Goal: Task Accomplishment & Management: Use online tool/utility

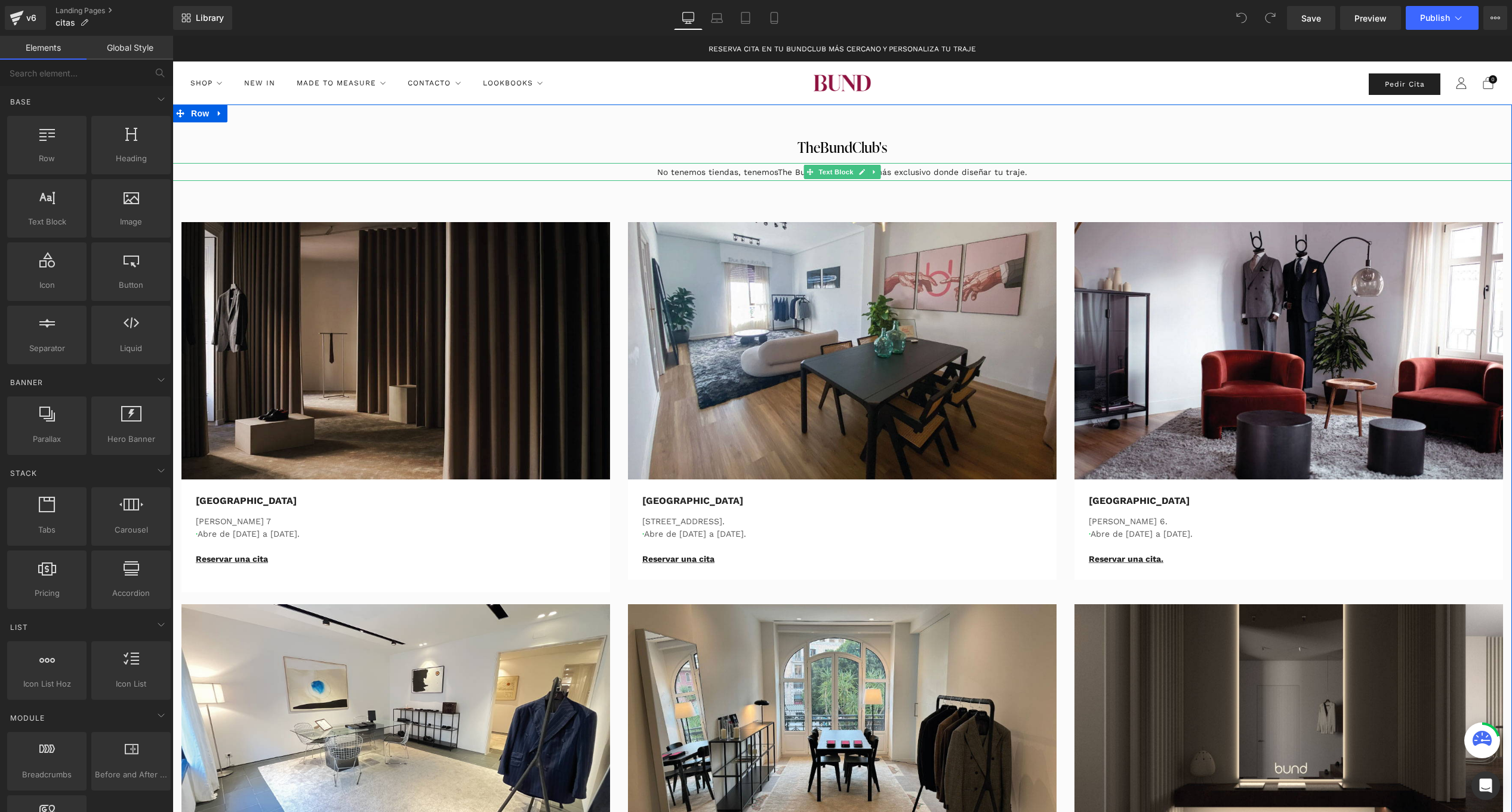
click at [774, 169] on p "No tenemos tiendas, tenemosThe Bund Club, el lugar más exclusivo donde diseñar …" at bounding box center [842, 172] width 1160 height 18
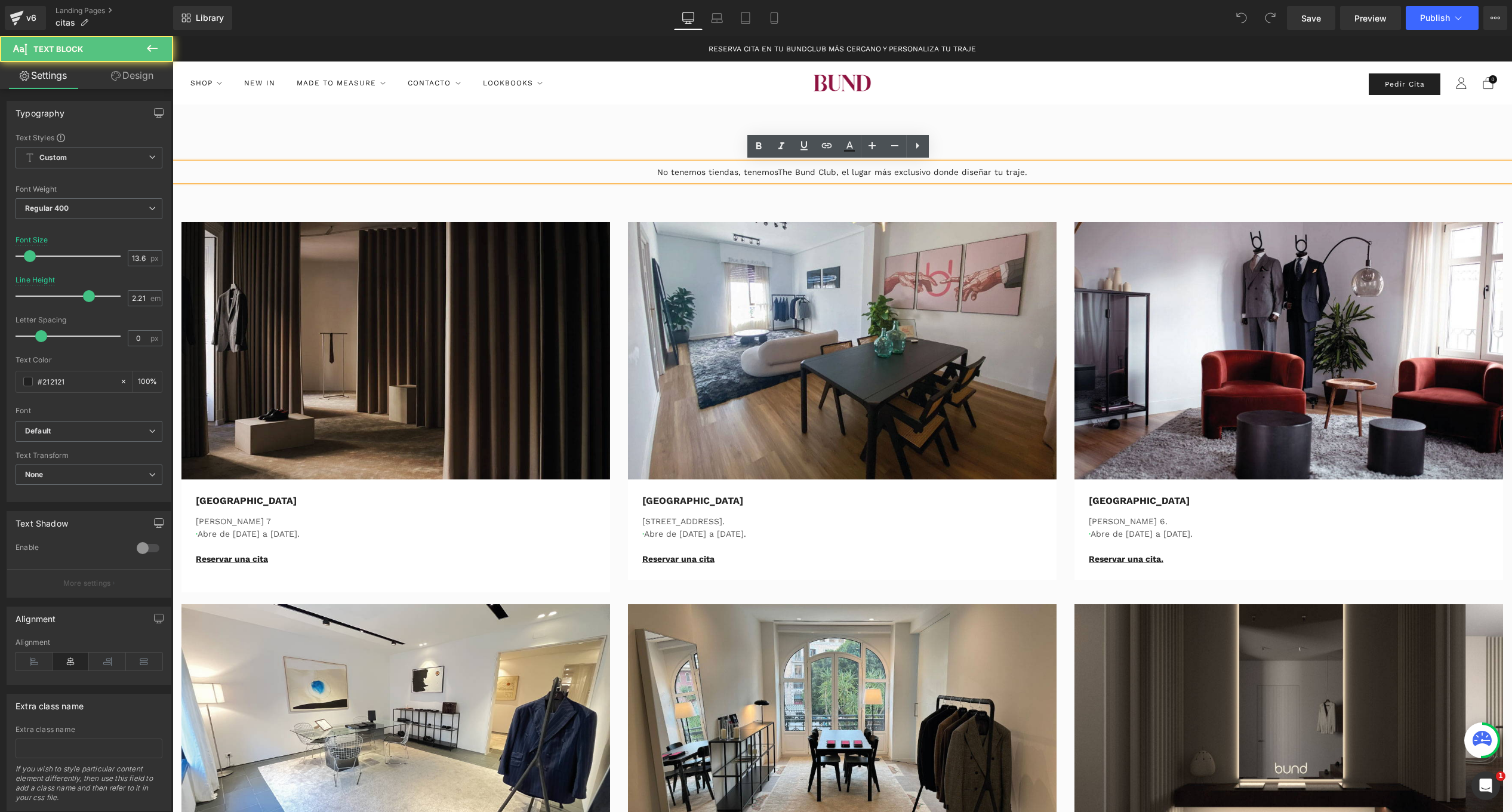
click at [777, 169] on p "No tenemos tiendas, tenemosThe Bund Club, el lugar más exclusivo donde diseñar …" at bounding box center [842, 172] width 1160 height 18
click at [795, 174] on p "No tenemos tiendas, tenemos The Bund Club, el lugar más exclusivo donde diseñar…" at bounding box center [842, 172] width 1160 height 18
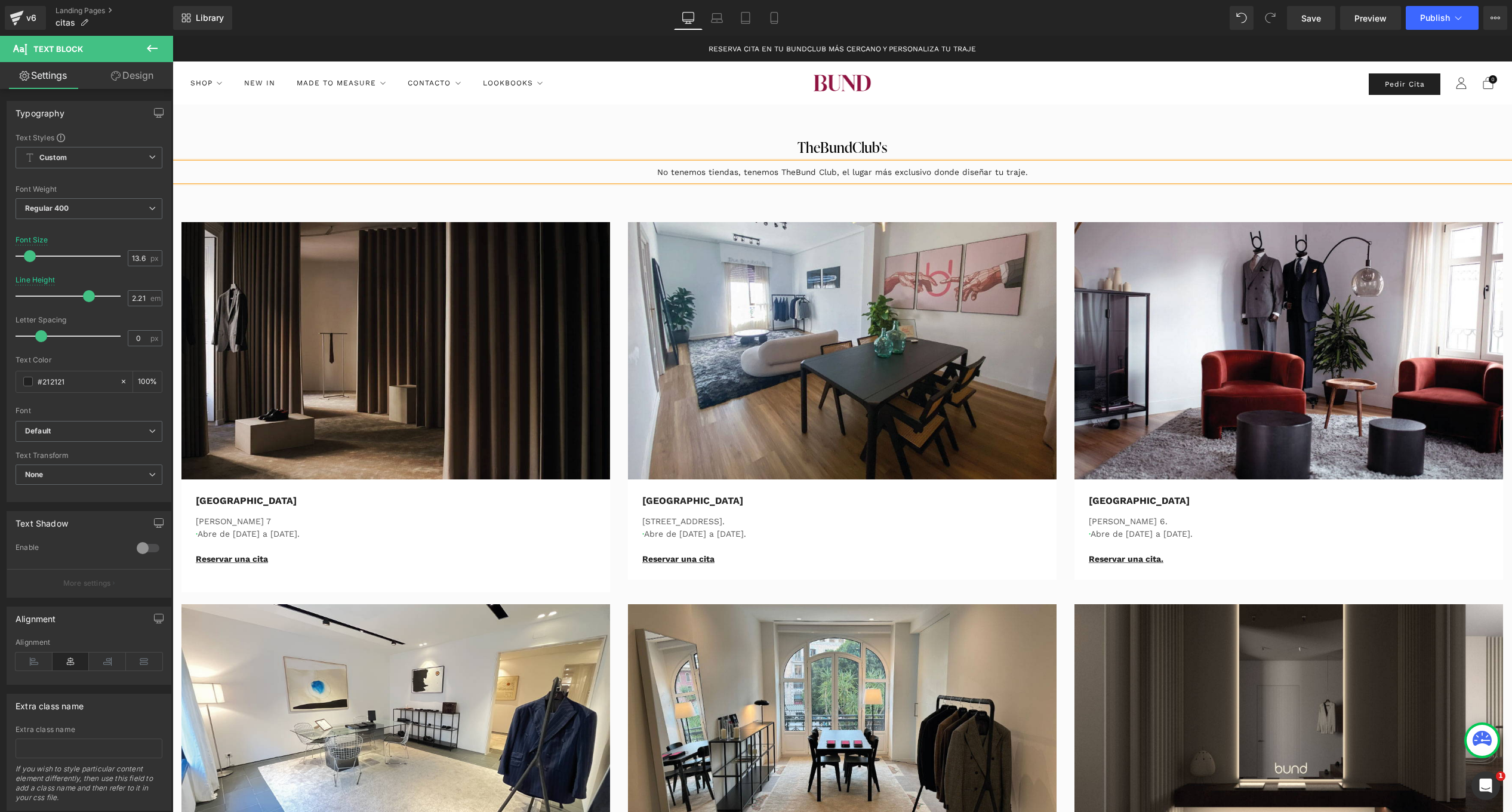
click at [818, 167] on p "No tenemos tiendas, tenemos TheBund Club, el lugar más exclusivo donde diseñar …" at bounding box center [842, 172] width 1160 height 18
click at [816, 168] on p "No tenemos tiendas, tenemos TheBund Club, el lugar más exclusivo donde diseñar …" at bounding box center [842, 172] width 1160 height 18
drag, startPoint x: 830, startPoint y: 170, endPoint x: 780, endPoint y: 170, distance: 50.0
click at [780, 170] on p "No tenemos tiendas, tenemos TheBundClub, el lugar más exclusivo donde diseñar t…" at bounding box center [842, 172] width 1160 height 18
click at [786, 140] on icon at bounding box center [781, 146] width 14 height 14
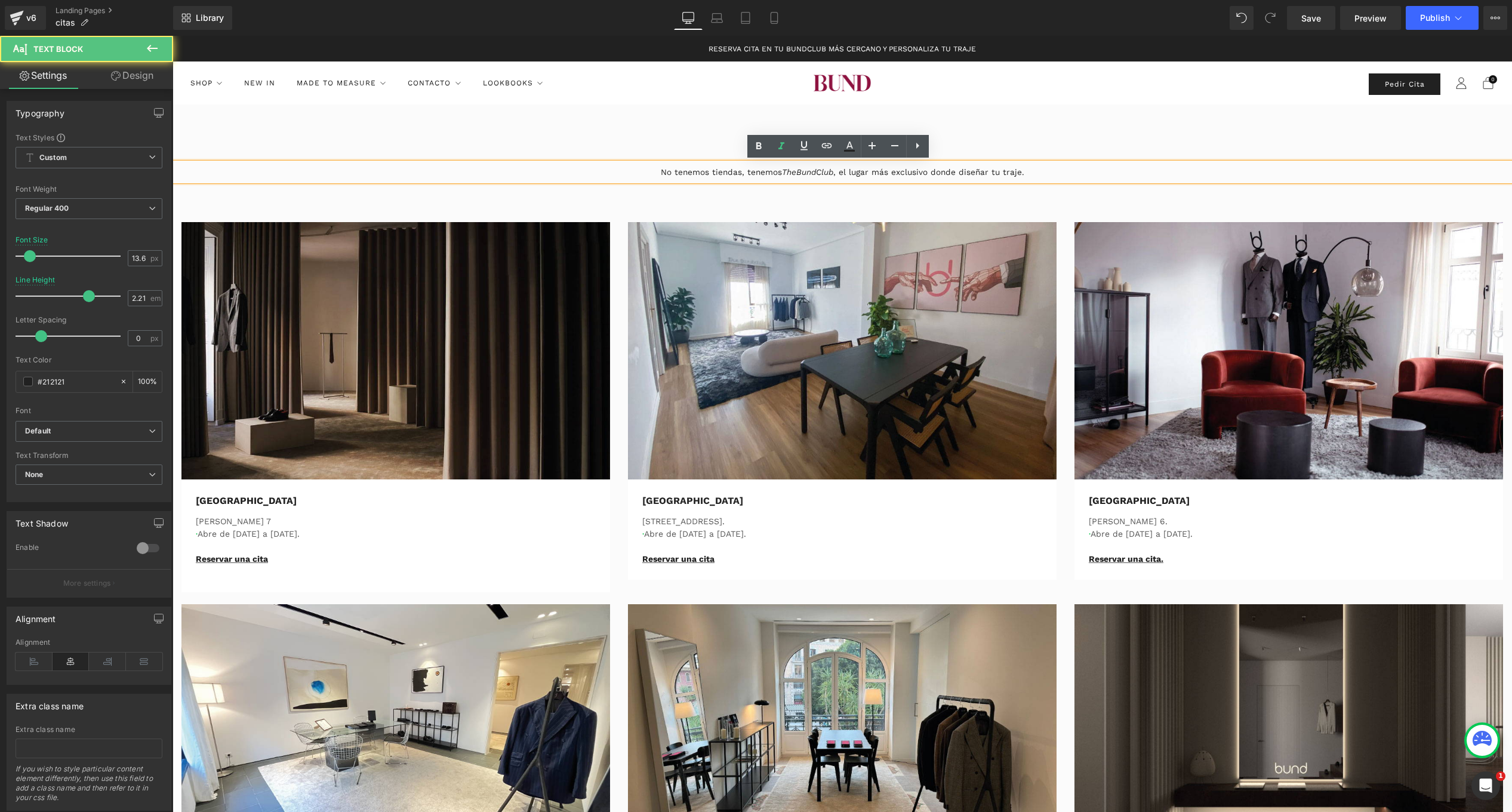
click at [828, 178] on p "No tenemos tiendas, tenemos TheBundClub , el lugar más exclusivo donde diseñar …" at bounding box center [842, 172] width 1160 height 18
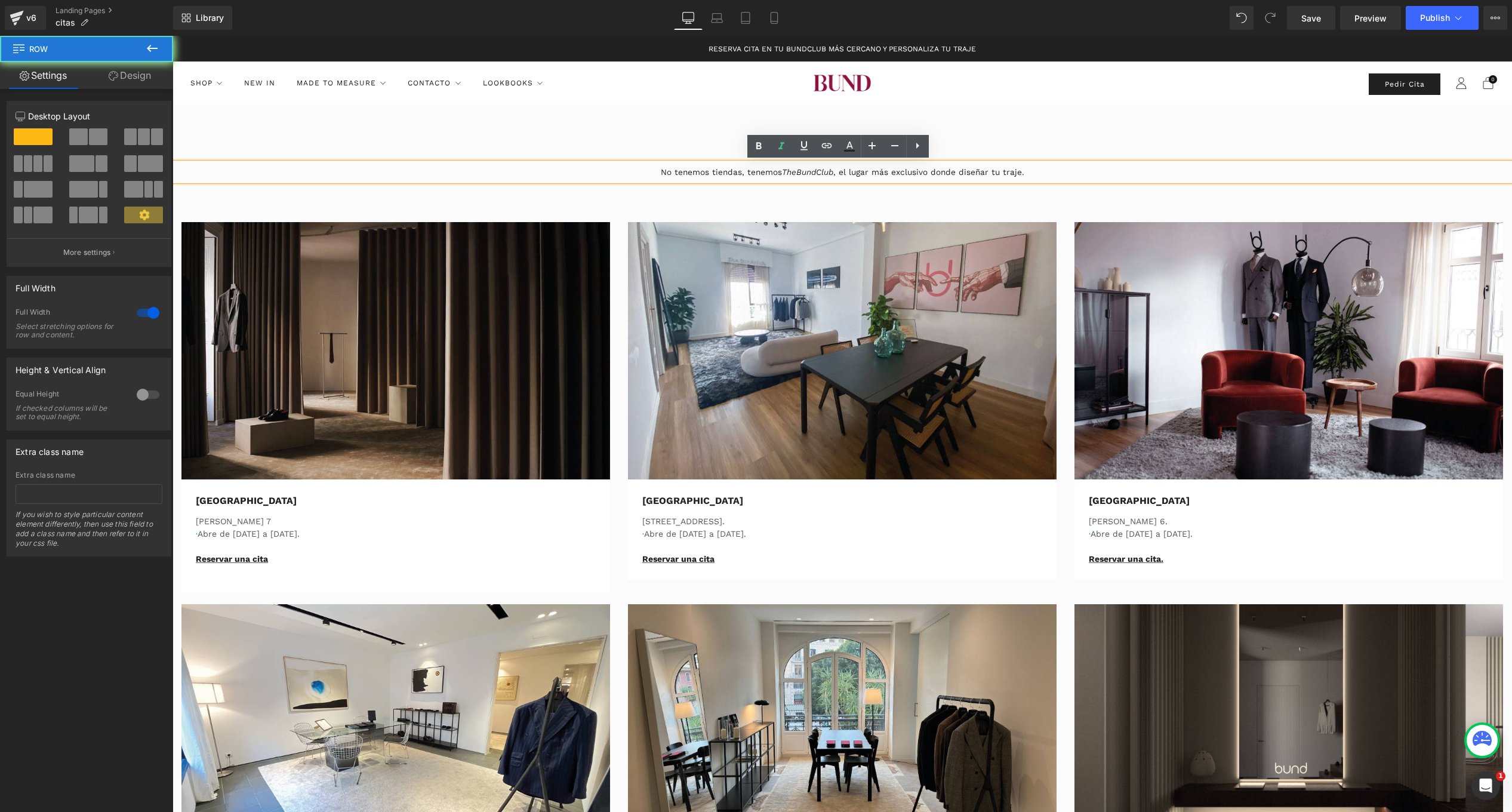
click at [1233, 144] on div "TheBundClub's Heading Row No tenemos tiendas, tenemos TheBundClub , el lugar má…" at bounding box center [842, 753] width 1339 height 1238
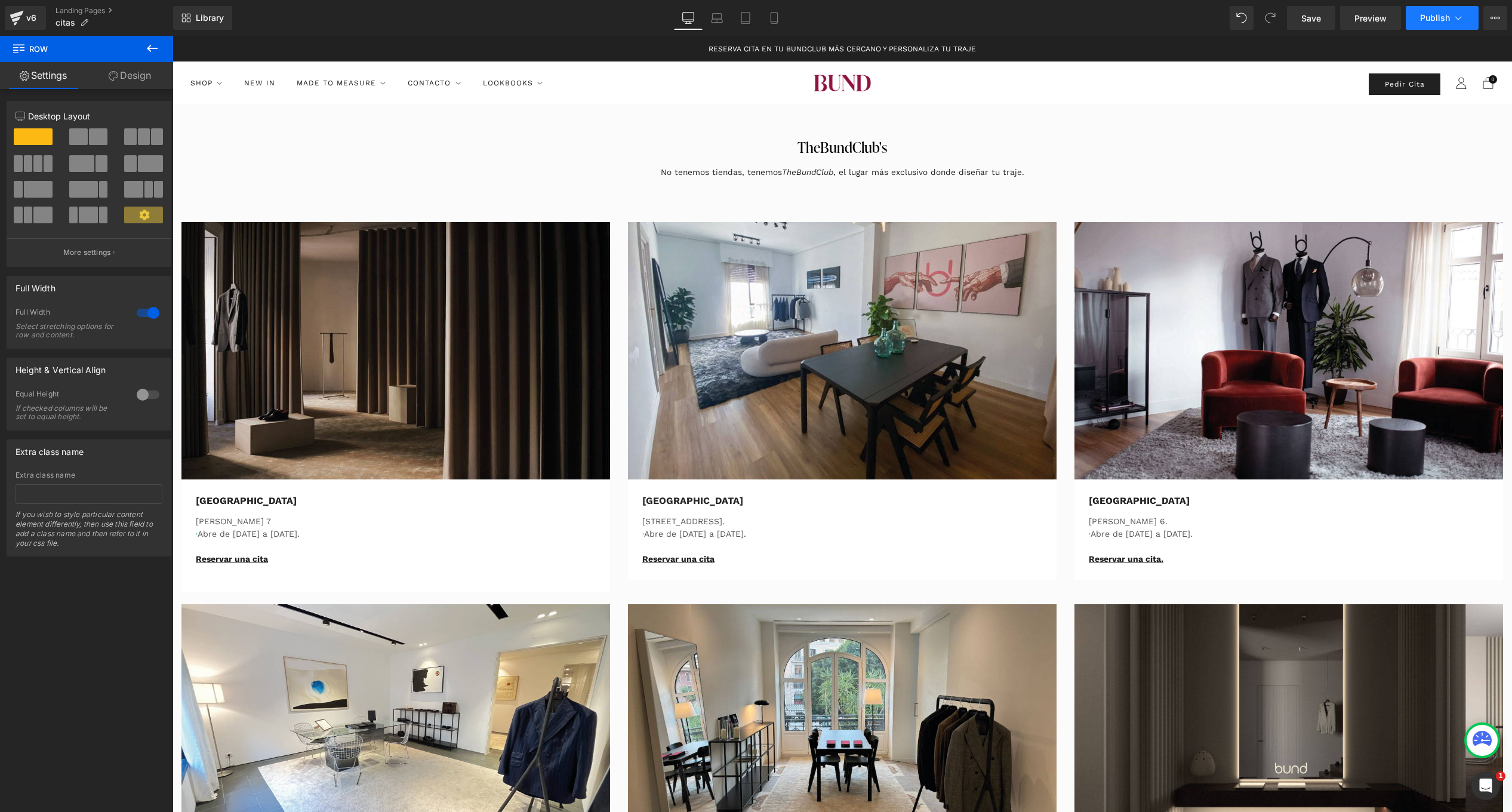
click at [1457, 14] on icon at bounding box center [1458, 18] width 12 height 12
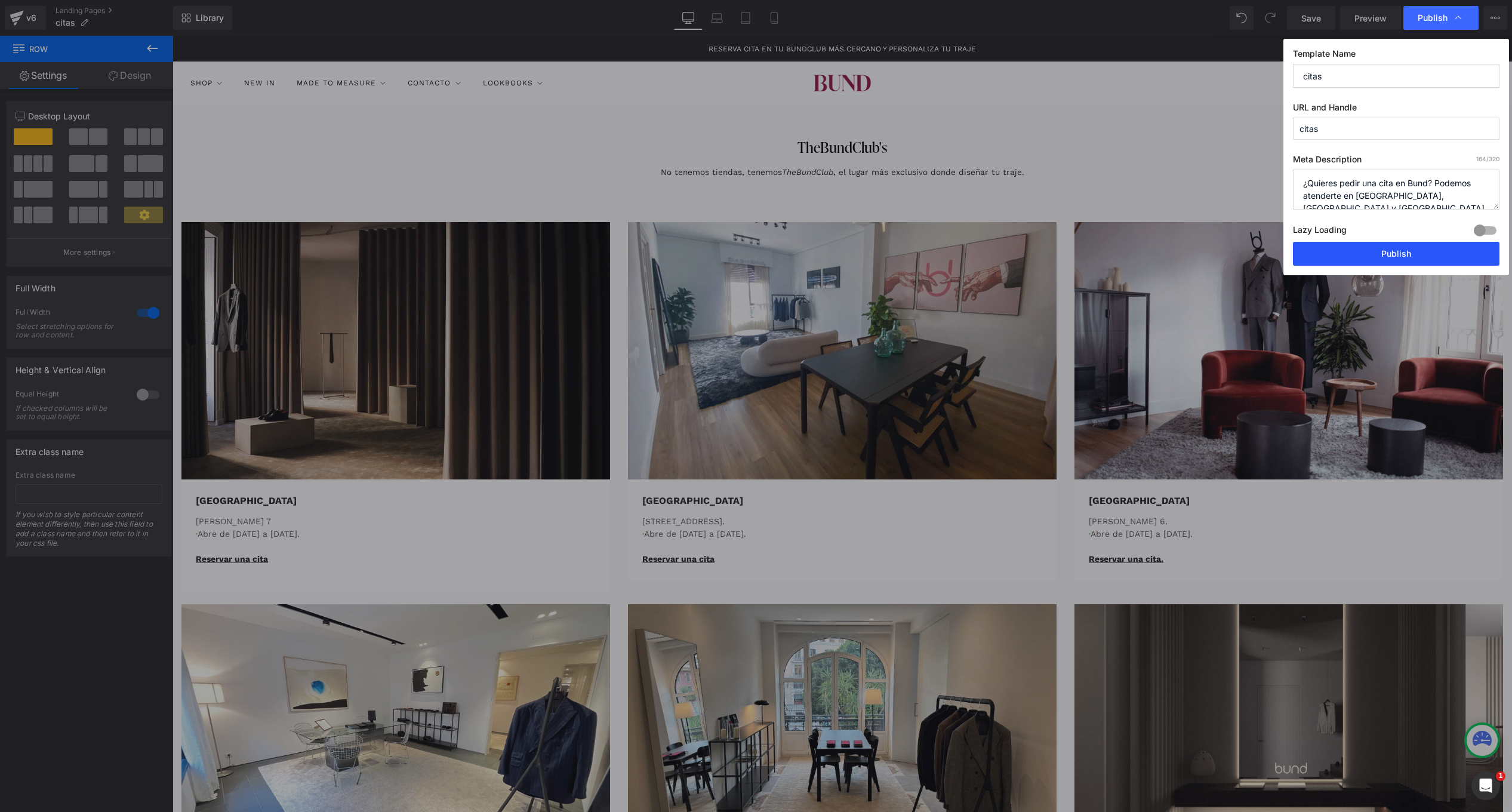
click at [1380, 245] on button "Publish" at bounding box center [1396, 254] width 206 height 24
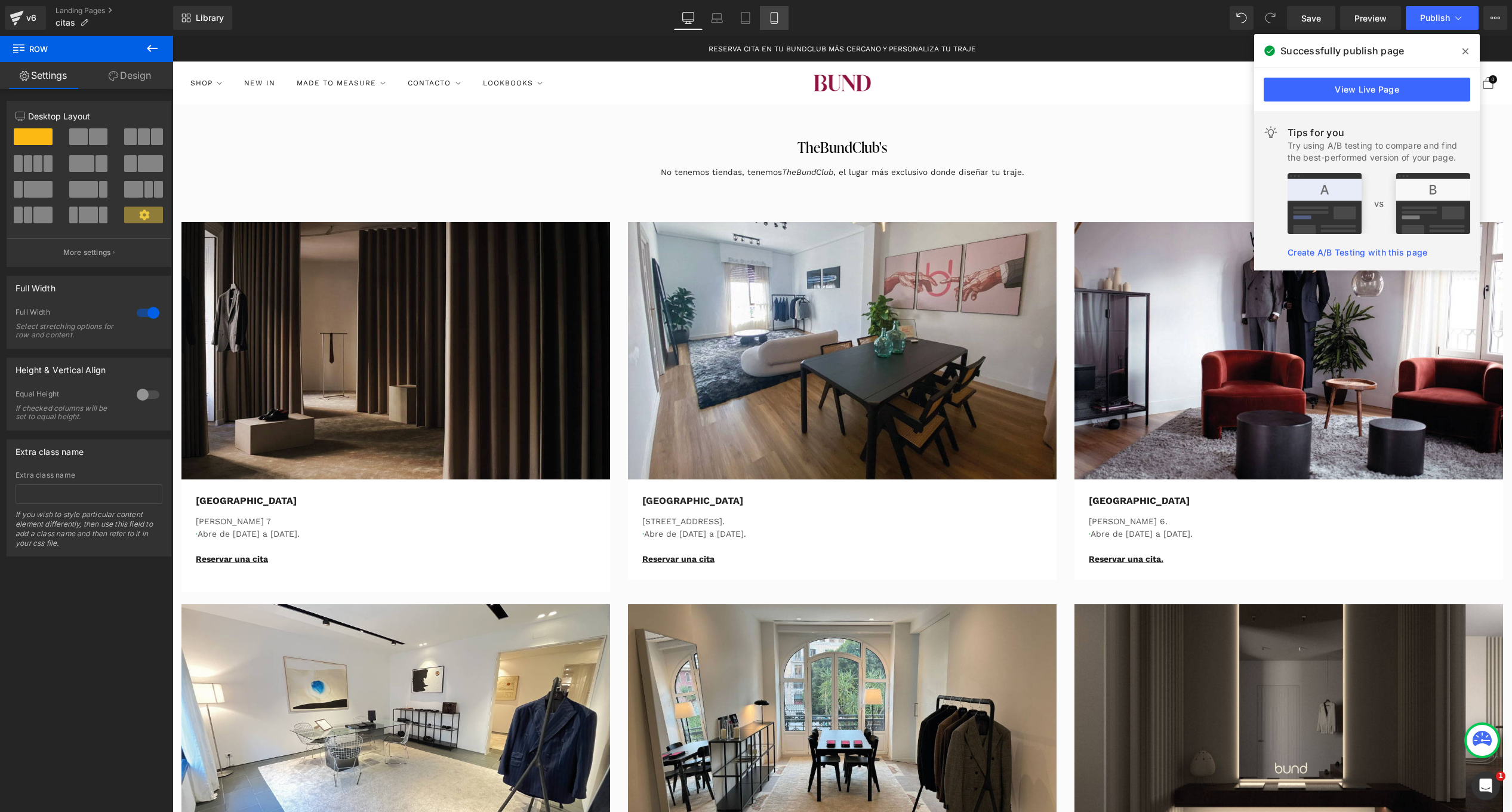
click at [775, 21] on icon at bounding box center [774, 21] width 6 height 0
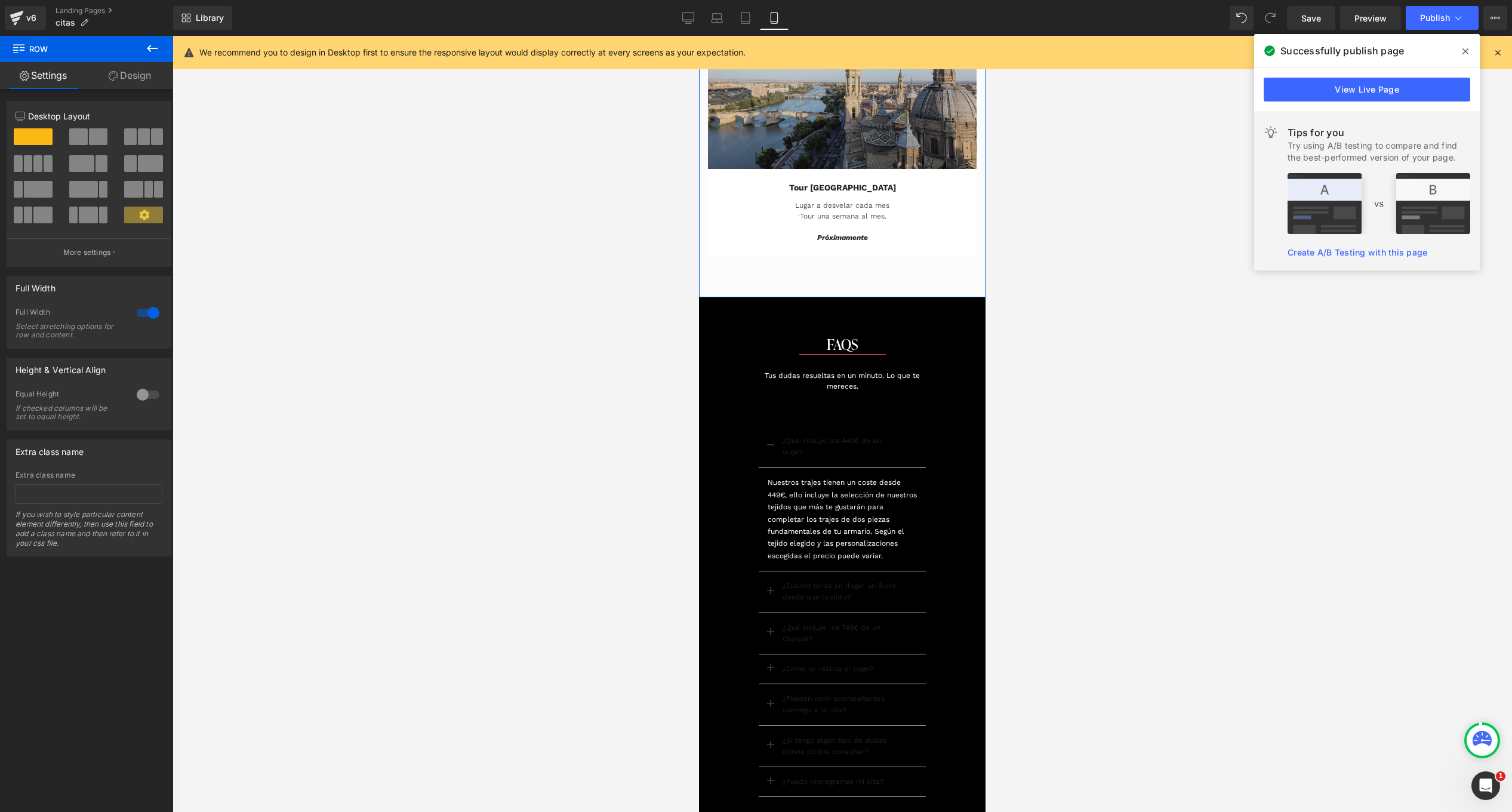
scroll to position [2320, 0]
click at [806, 443] on icon at bounding box center [809, 445] width 6 height 7
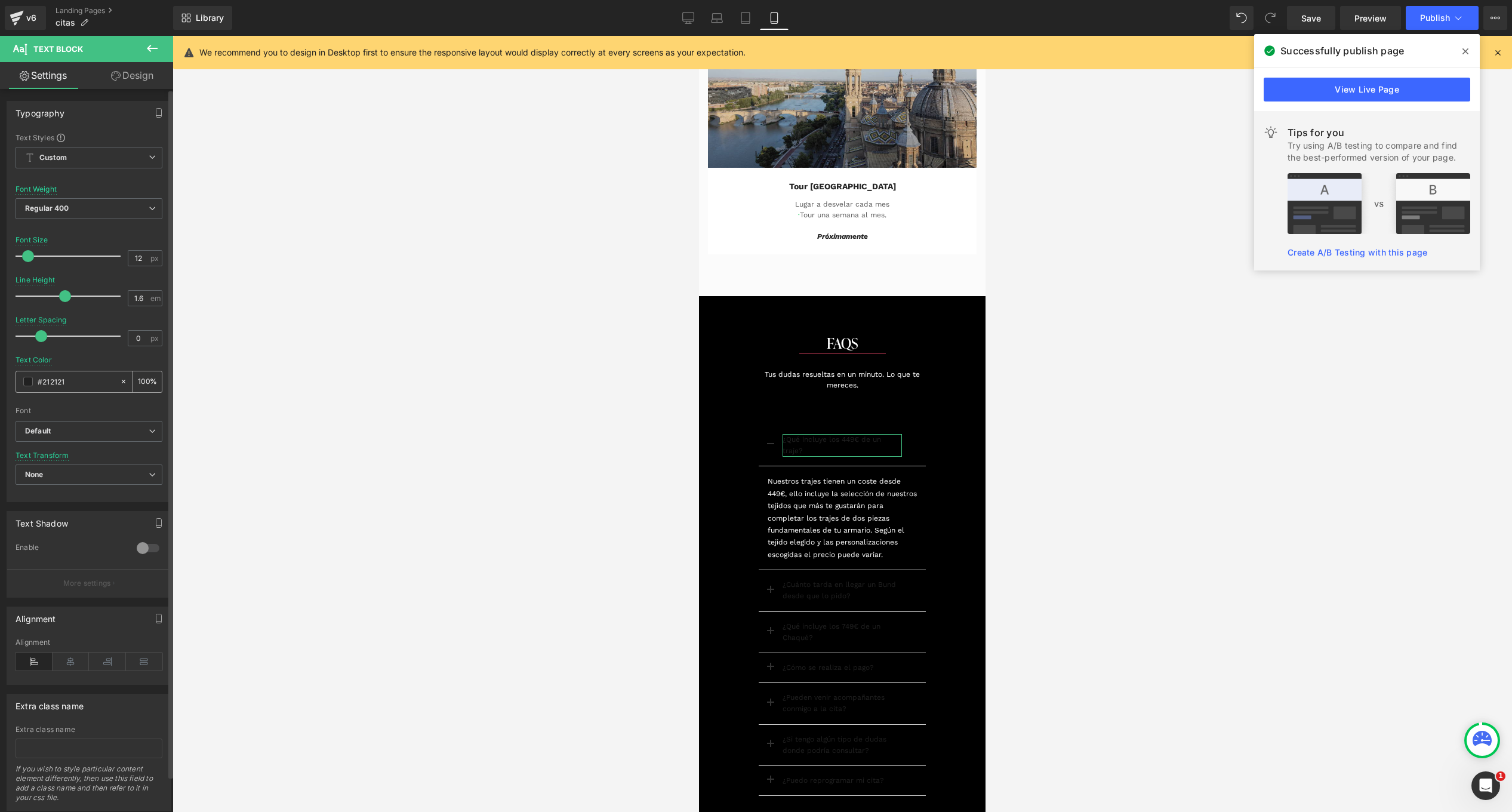
click at [29, 382] on span at bounding box center [28, 381] width 9 height 9
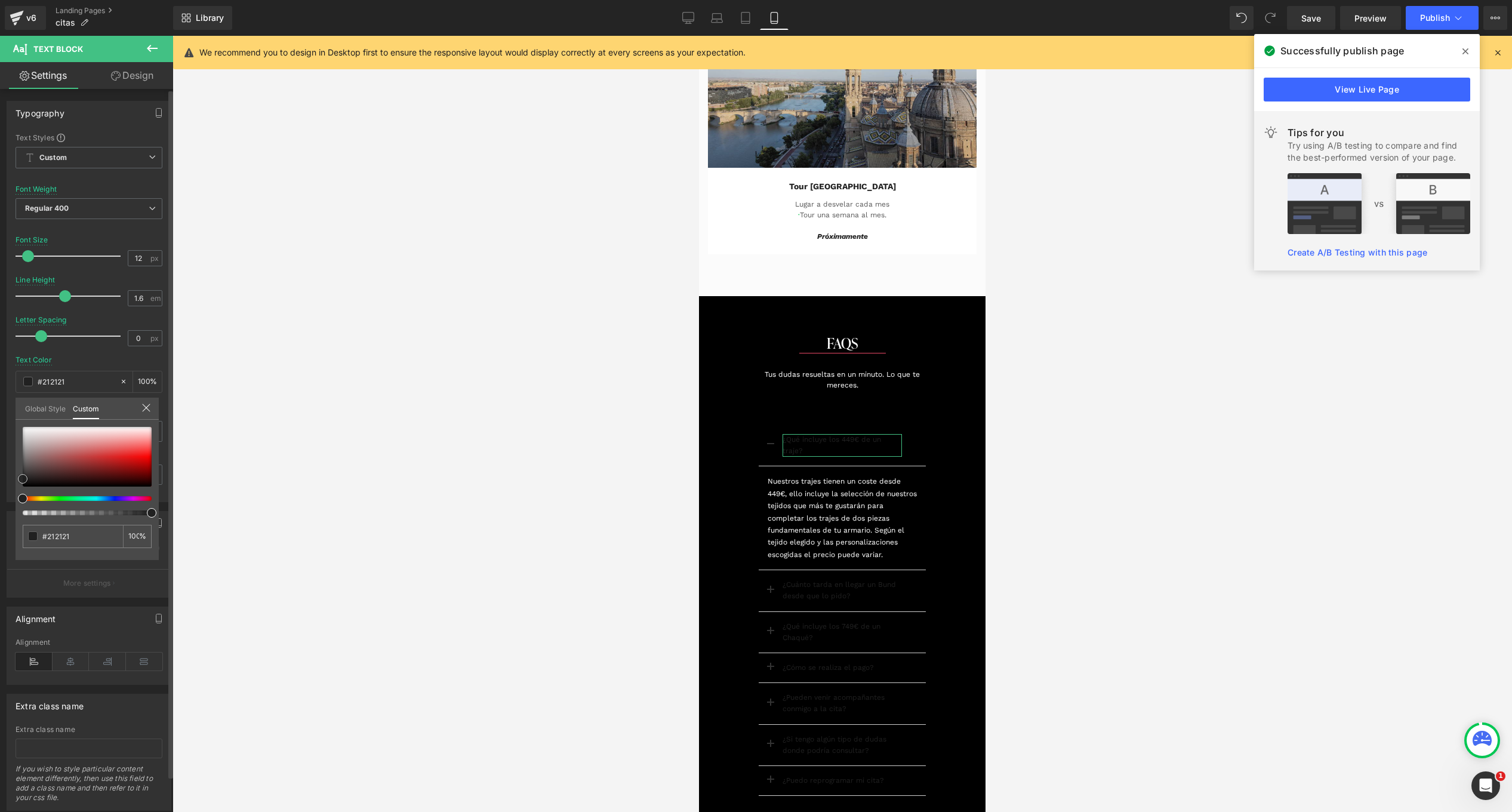
type input "#eae0e0"
type input "#f1eded"
type input "#faf9f9"
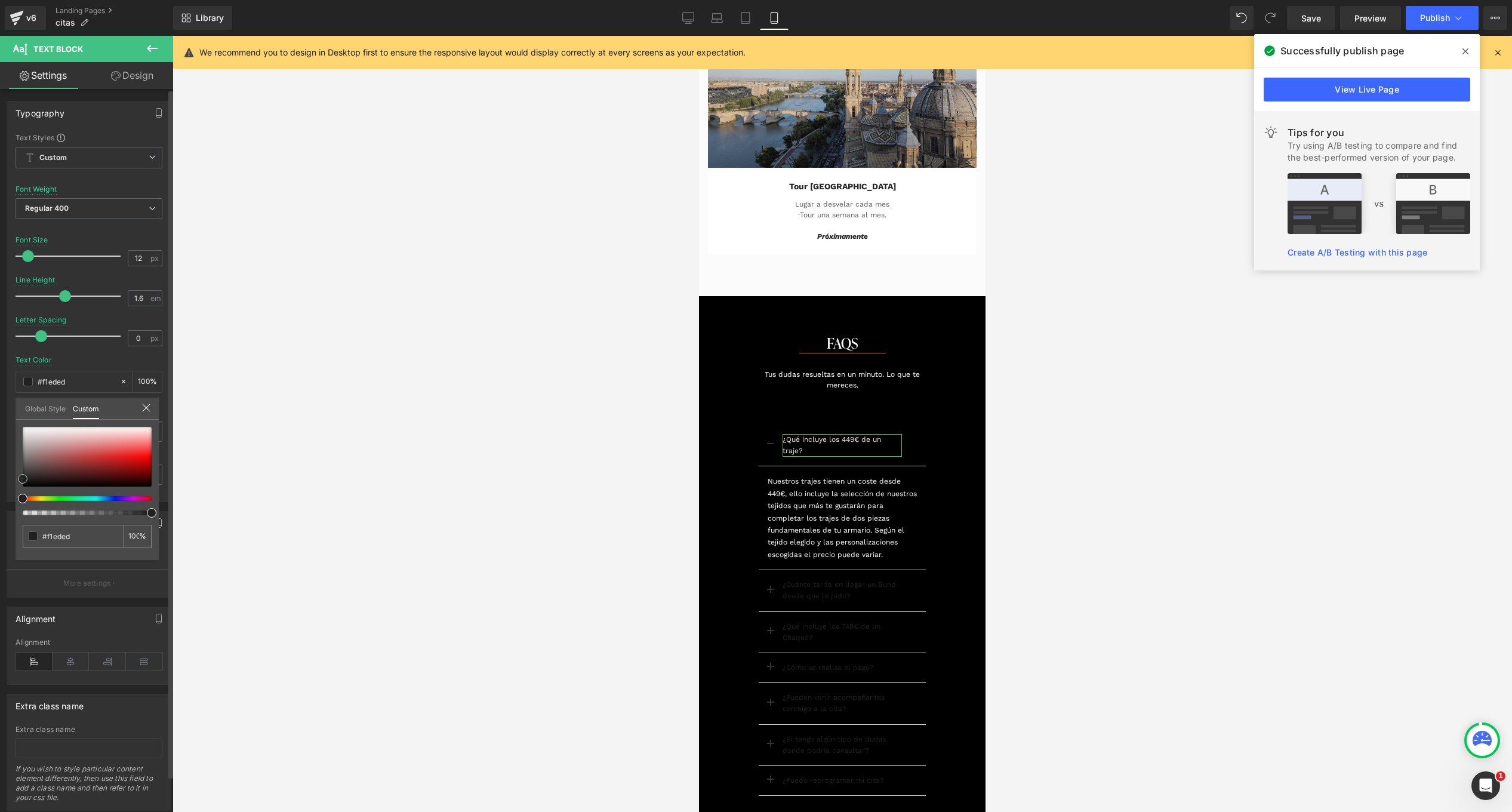
type input "#faf9f9"
type input "#ffffff"
drag, startPoint x: 46, startPoint y: 433, endPoint x: 29, endPoint y: 405, distance: 32.8
click at [0, 403] on html "Text Block You are previewing how the will restyle your page. You can not edit …" at bounding box center [756, 406] width 1512 height 812
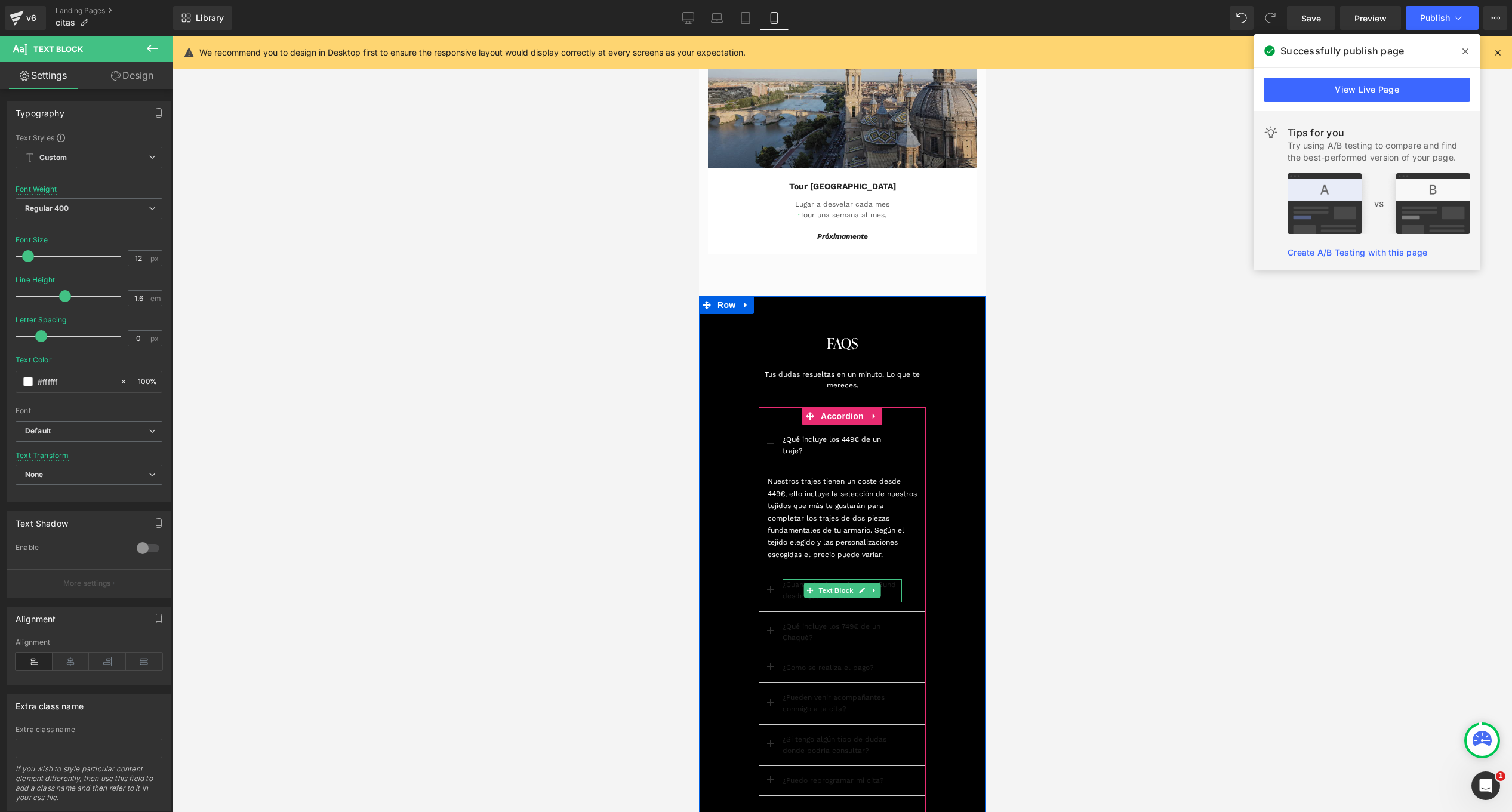
click at [777, 587] on button at bounding box center [770, 590] width 24 height 41
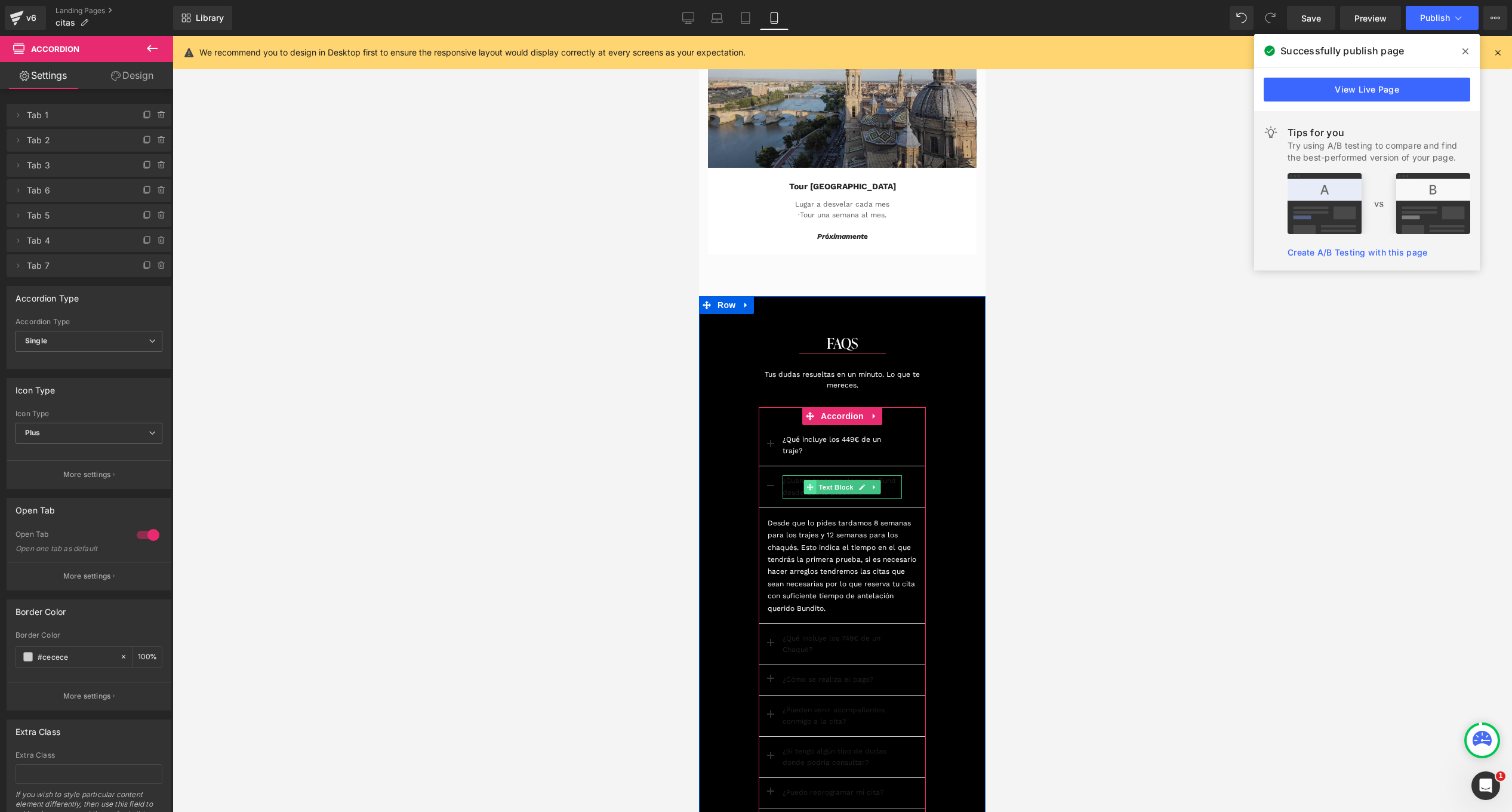
click at [806, 489] on icon at bounding box center [809, 487] width 6 height 6
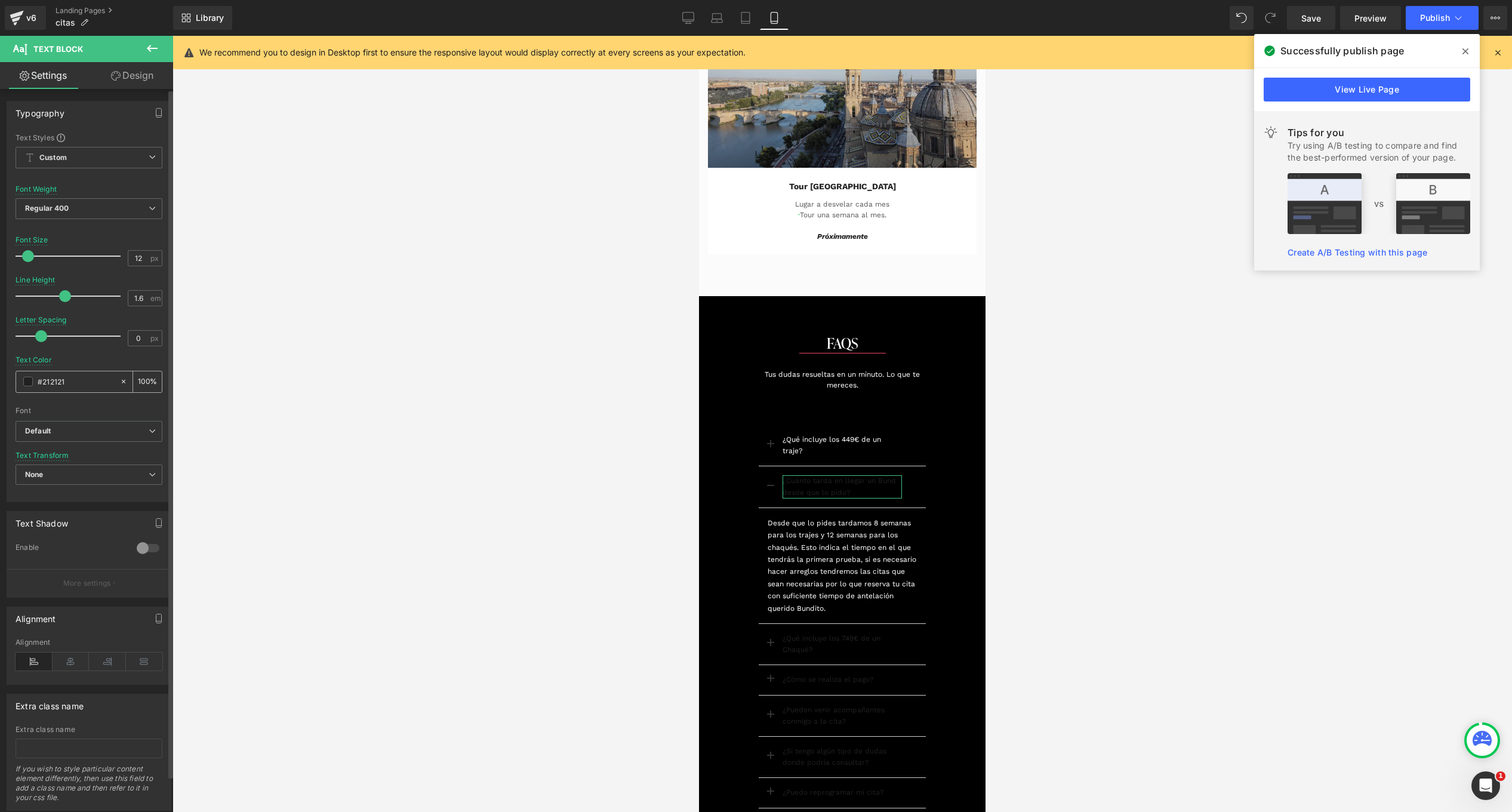
click at [23, 378] on span at bounding box center [28, 381] width 9 height 9
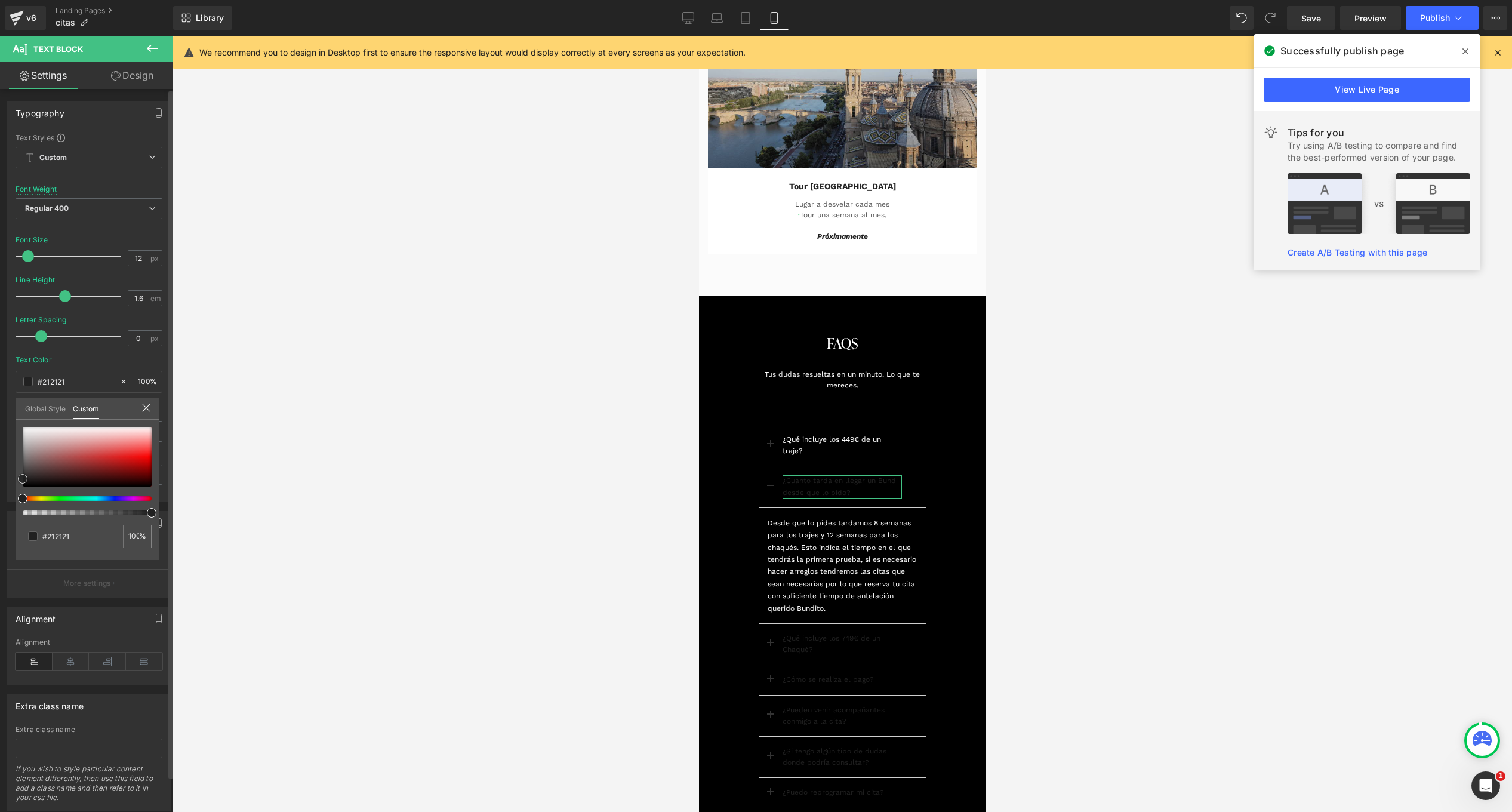
type input "#d48686"
type input "#d48b8b"
type input "#d79393"
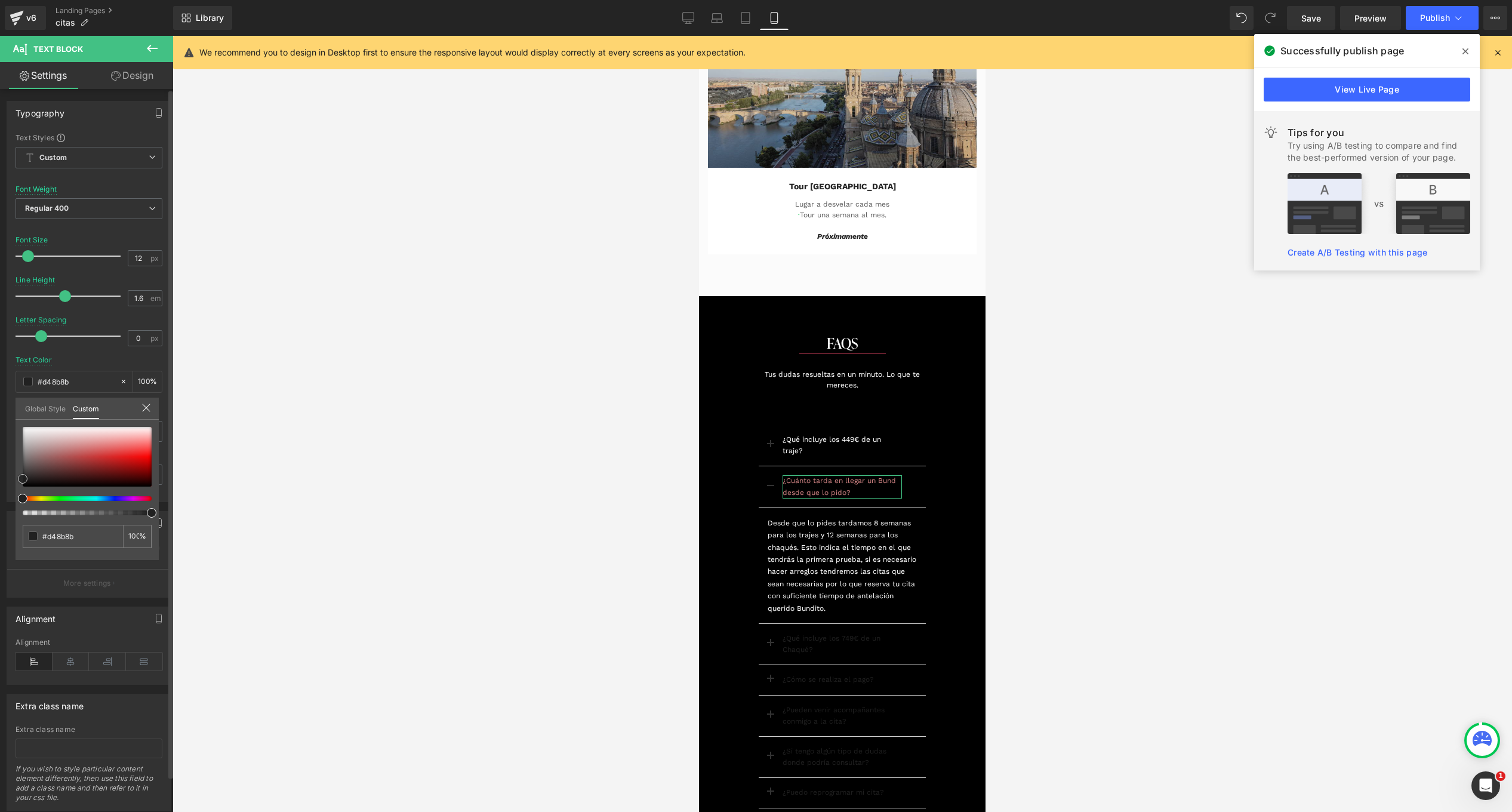
type input "#d79393"
type input "#e4c3c3"
type input "#ffffff"
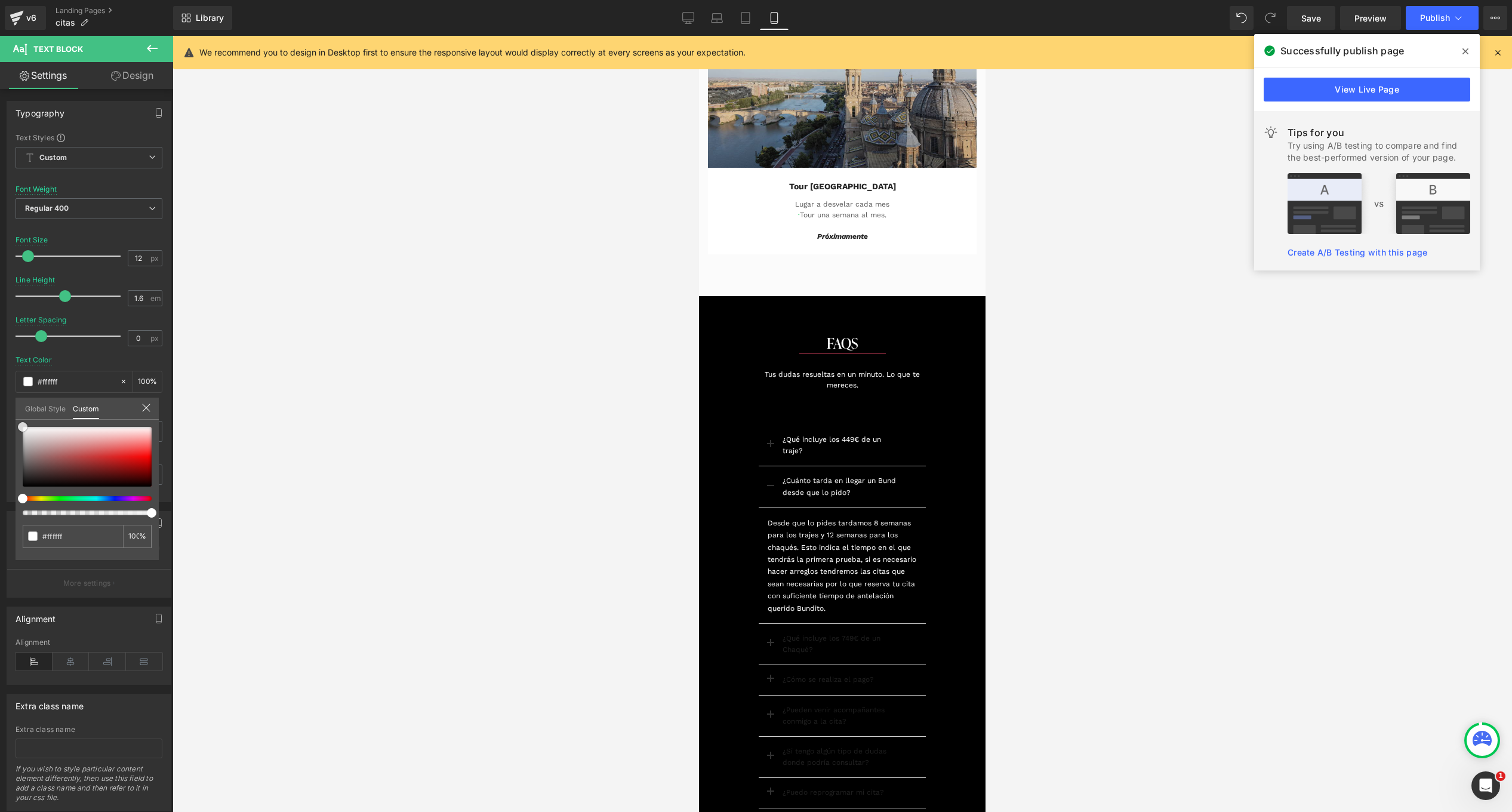
drag, startPoint x: 83, startPoint y: 446, endPoint x: -10, endPoint y: 399, distance: 104.2
click at [0, 399] on html "Text Block You are previewing how the will restyle your page. You can not edit …" at bounding box center [756, 406] width 1512 height 812
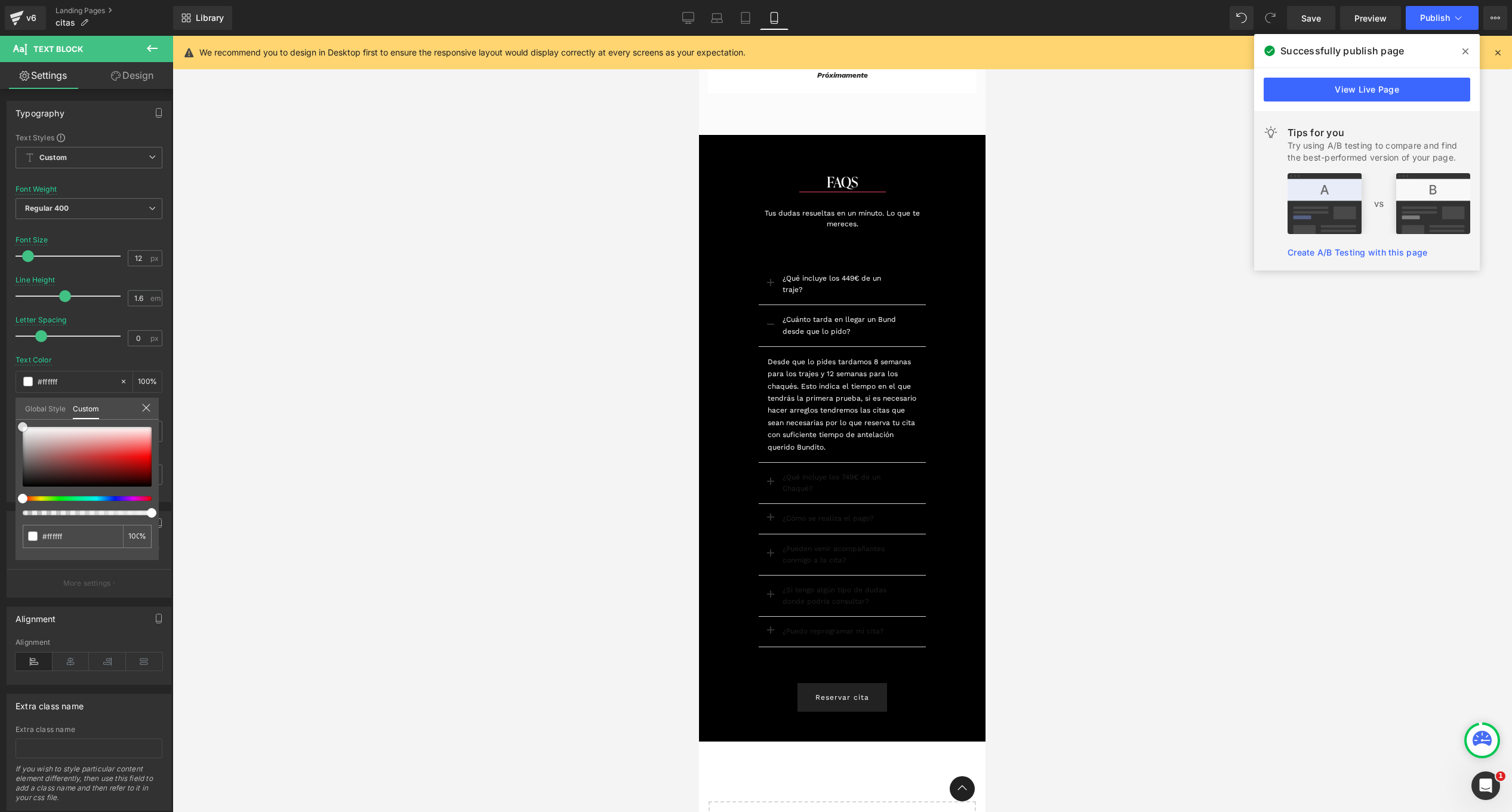
scroll to position [2495, 0]
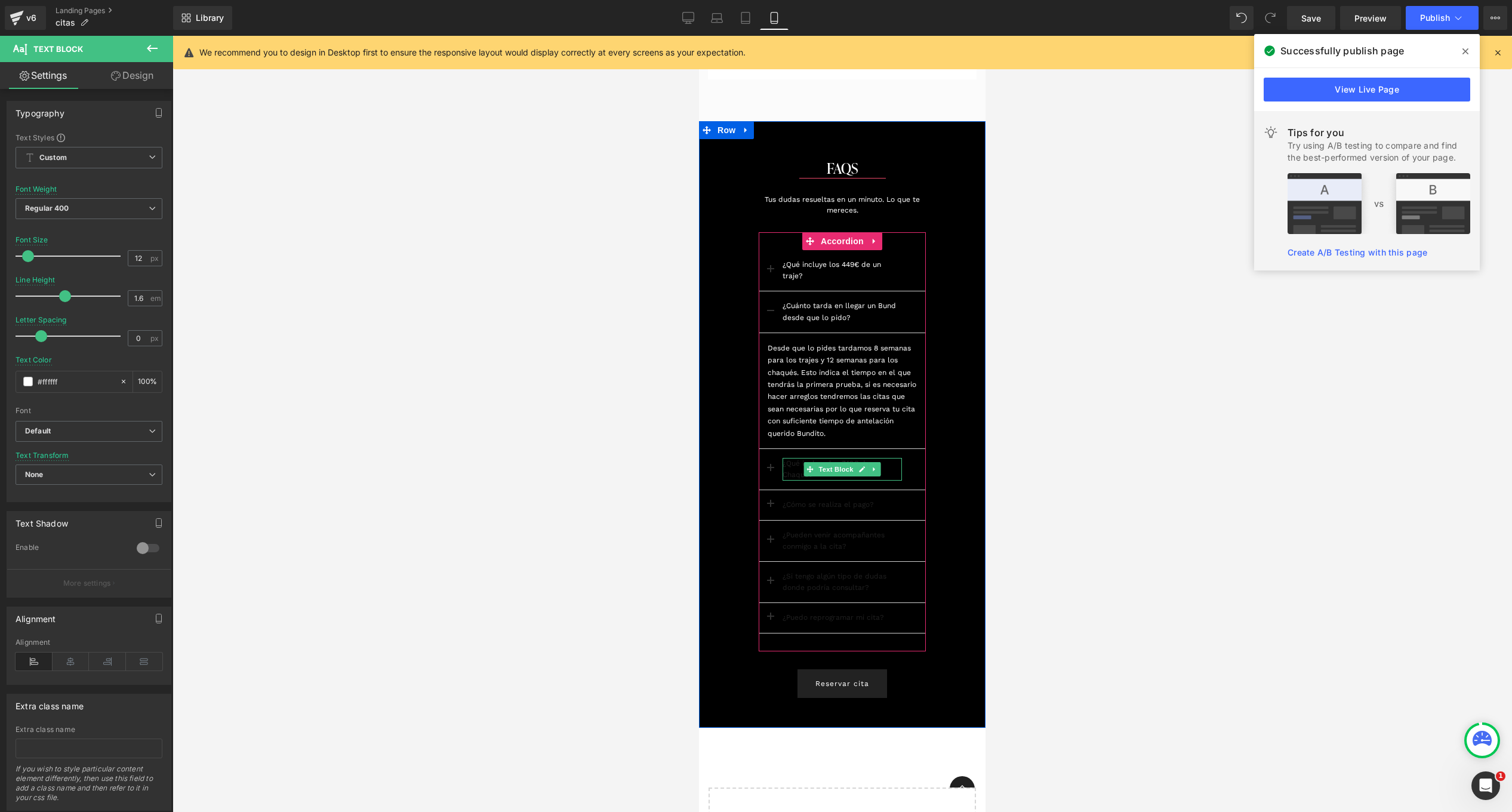
click at [787, 467] on p "¿Qué incluye los 749€ de un Chaqué?" at bounding box center [842, 469] width 119 height 23
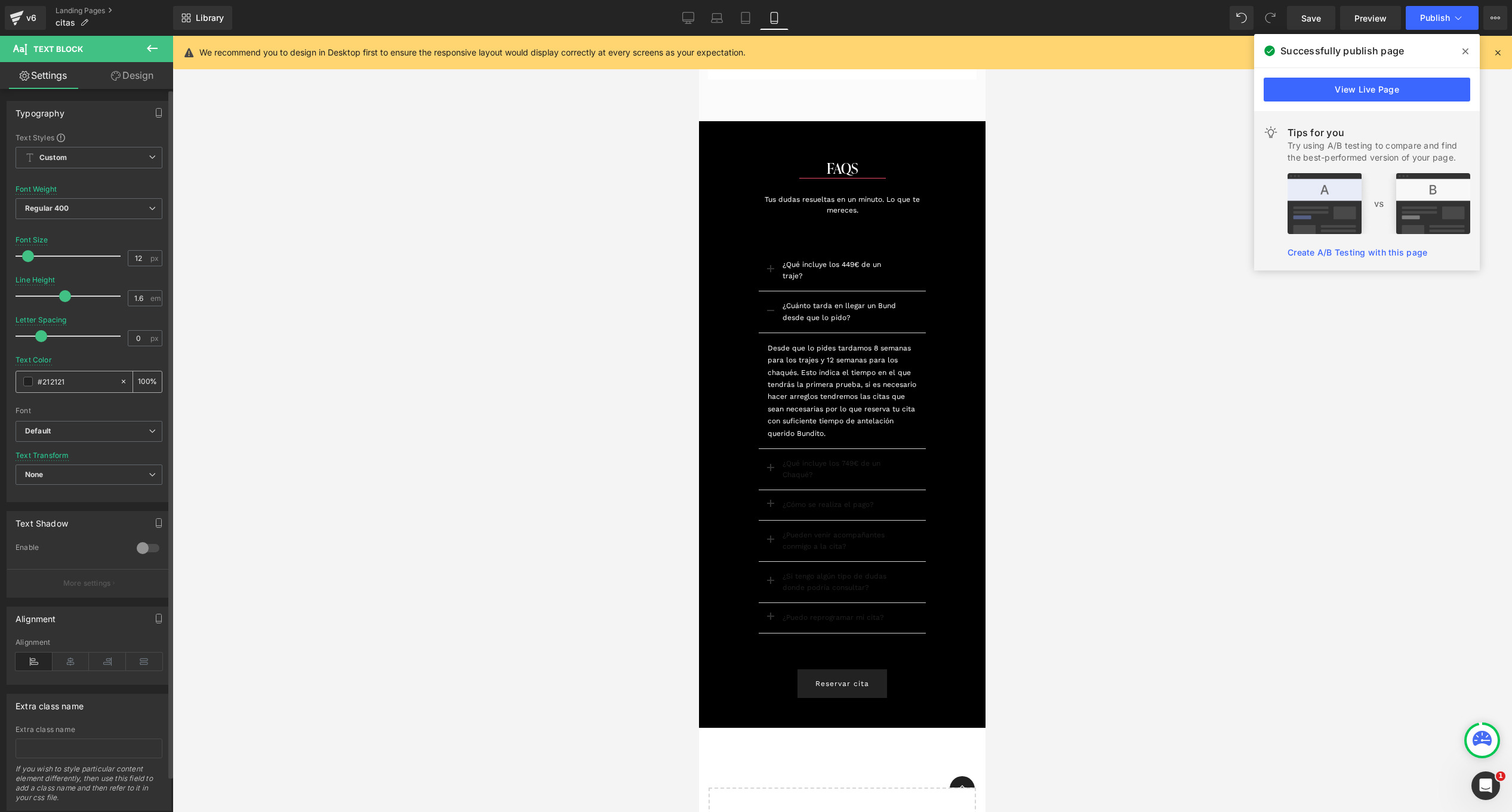
click at [25, 386] on span at bounding box center [28, 381] width 9 height 9
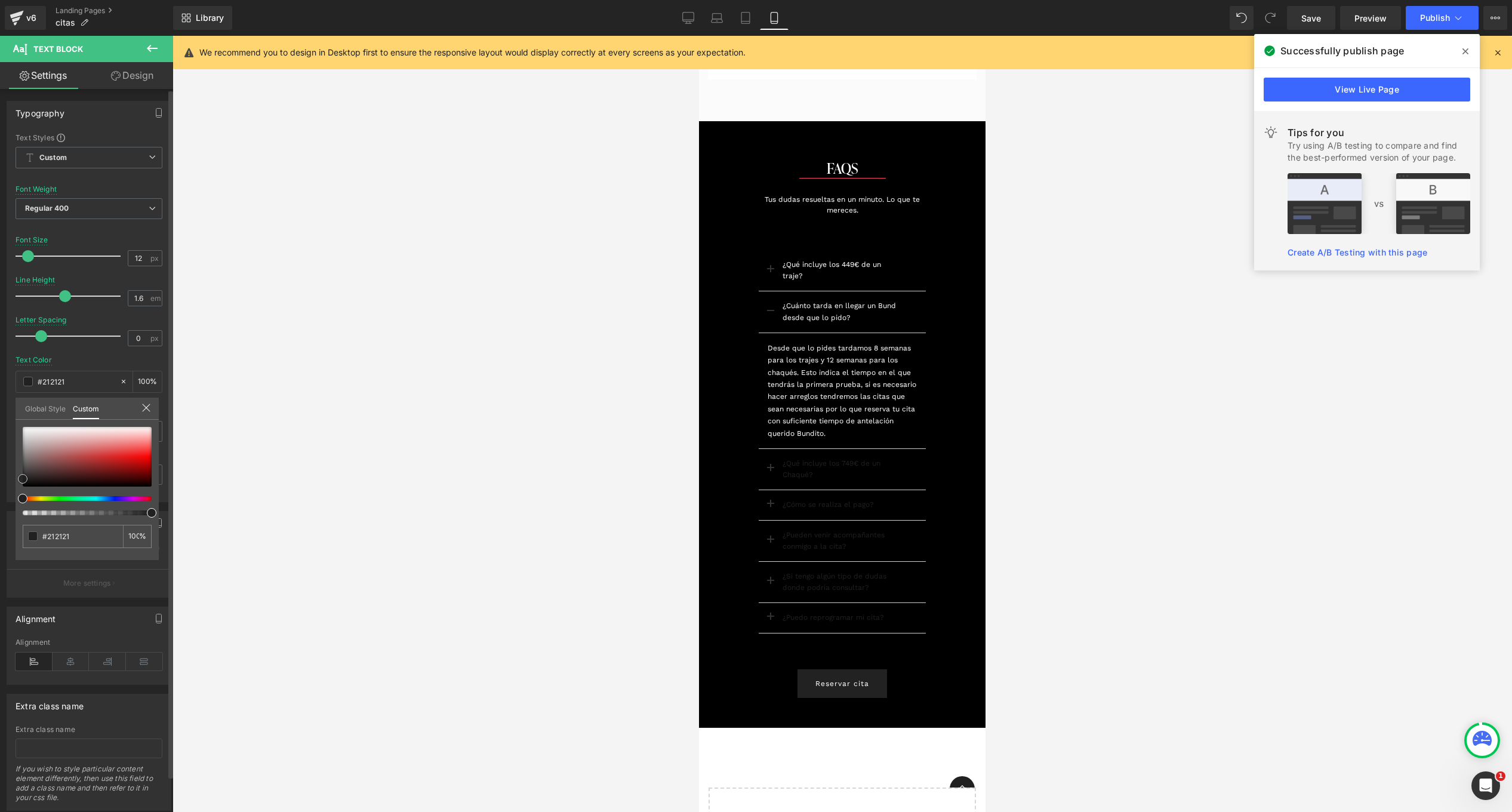
type input "#f7f2f2"
type input "#f9f5f5"
type input "#ffffff"
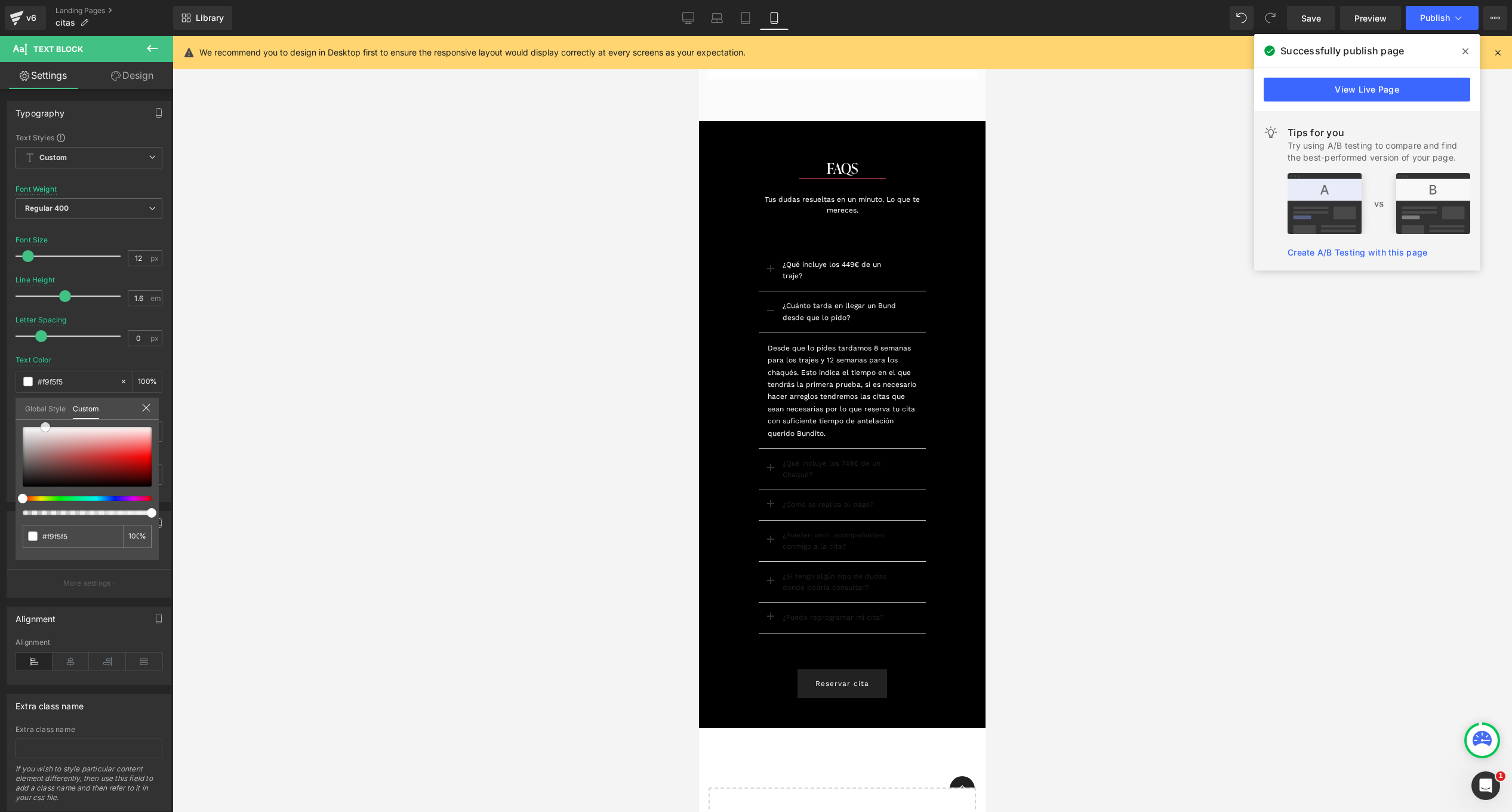
type input "#ffffff"
drag, startPoint x: 55, startPoint y: 429, endPoint x: -10, endPoint y: 395, distance: 73.4
click at [0, 395] on html "Text Block You are previewing how the will restyle your page. You can not edit …" at bounding box center [756, 406] width 1512 height 812
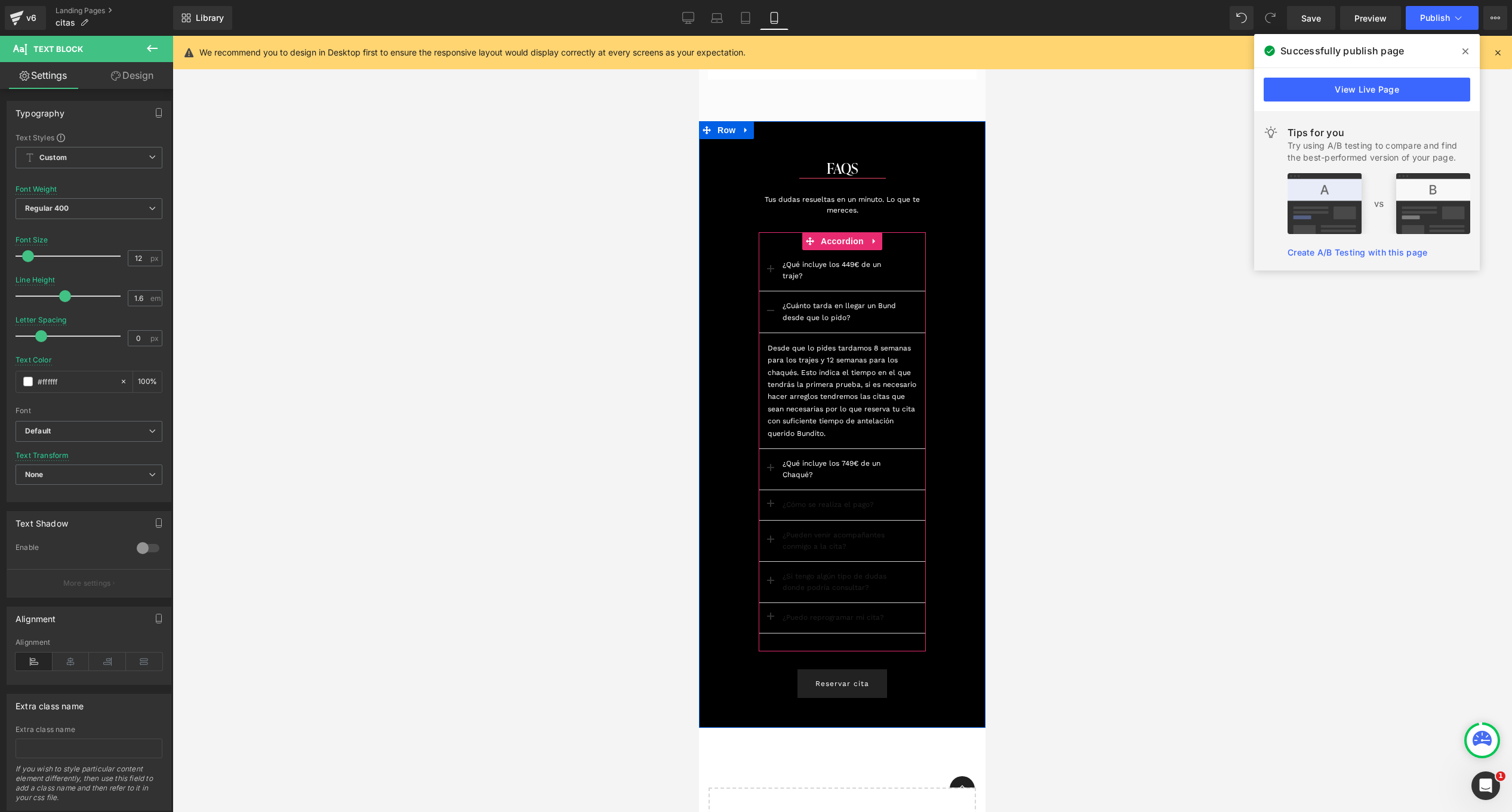
click at [902, 469] on div "¿Qué incluye los 749€ de un Chaqué? Text Block" at bounding box center [842, 469] width 167 height 41
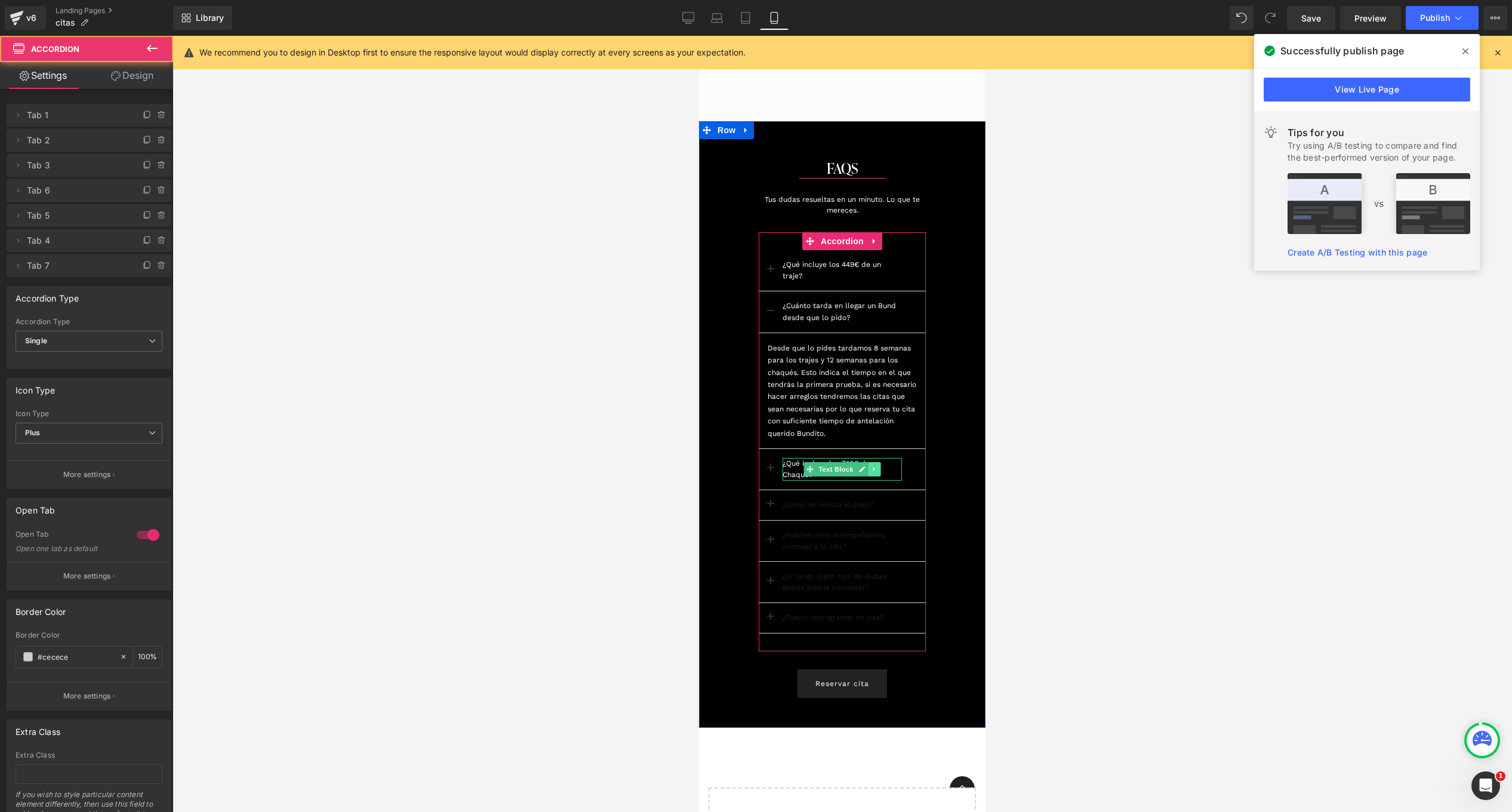
click at [871, 470] on icon at bounding box center [874, 469] width 6 height 7
click at [917, 452] on div "¿Qué incluye los 749€ de un Chaqué? Text Block" at bounding box center [842, 469] width 167 height 41
click at [903, 469] on div "¿Qué incluye los 749€ de un Chaqué? Text Block" at bounding box center [842, 469] width 167 height 41
click at [891, 493] on div "¿Cómo se realiza el pago? Text Block" at bounding box center [842, 505] width 167 height 30
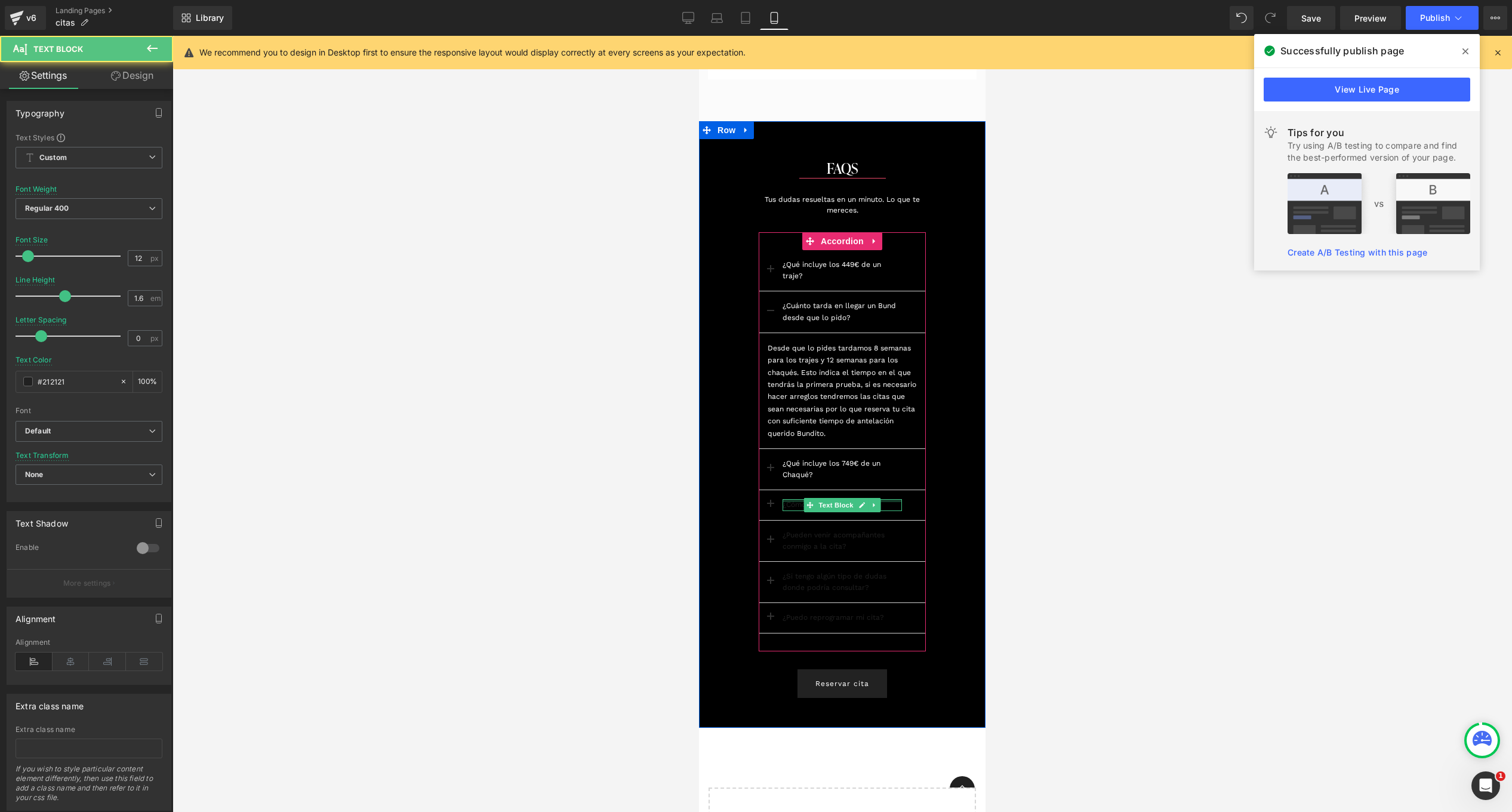
click at [890, 502] on div at bounding box center [842, 500] width 119 height 3
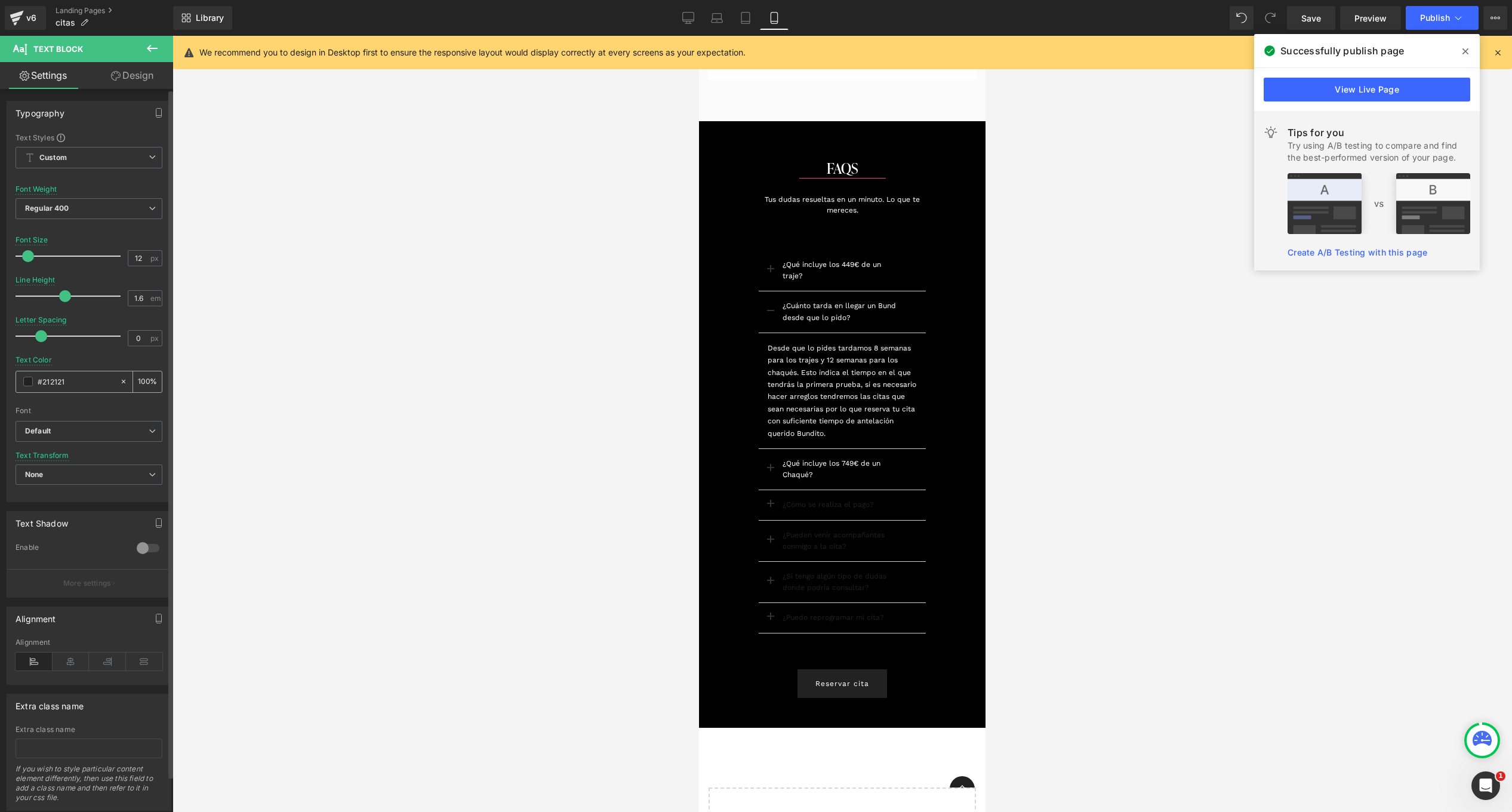
click at [24, 382] on span at bounding box center [28, 381] width 9 height 9
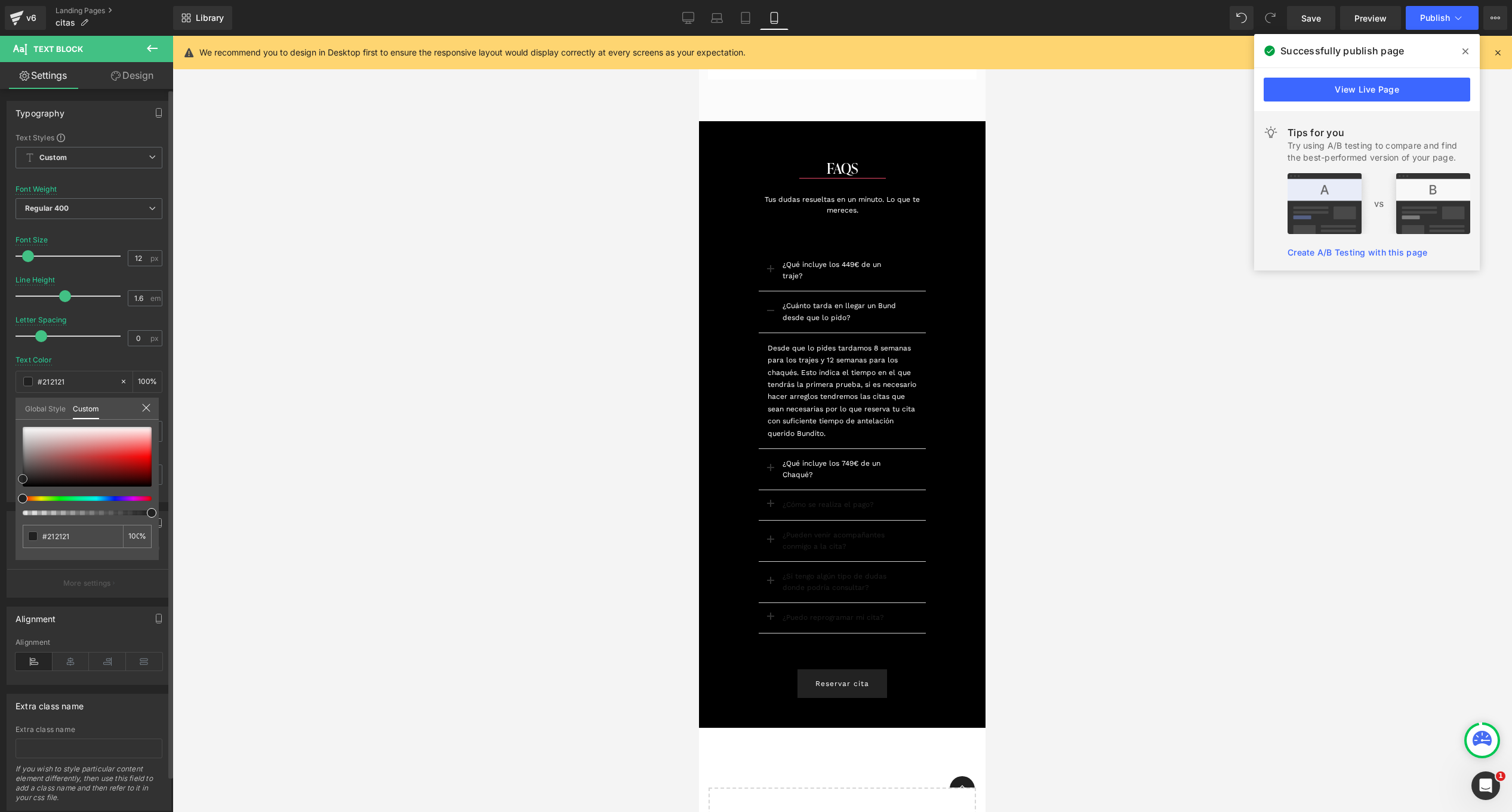
type input "#d49595"
type input "#d29c9c"
type input "#d5a4a4"
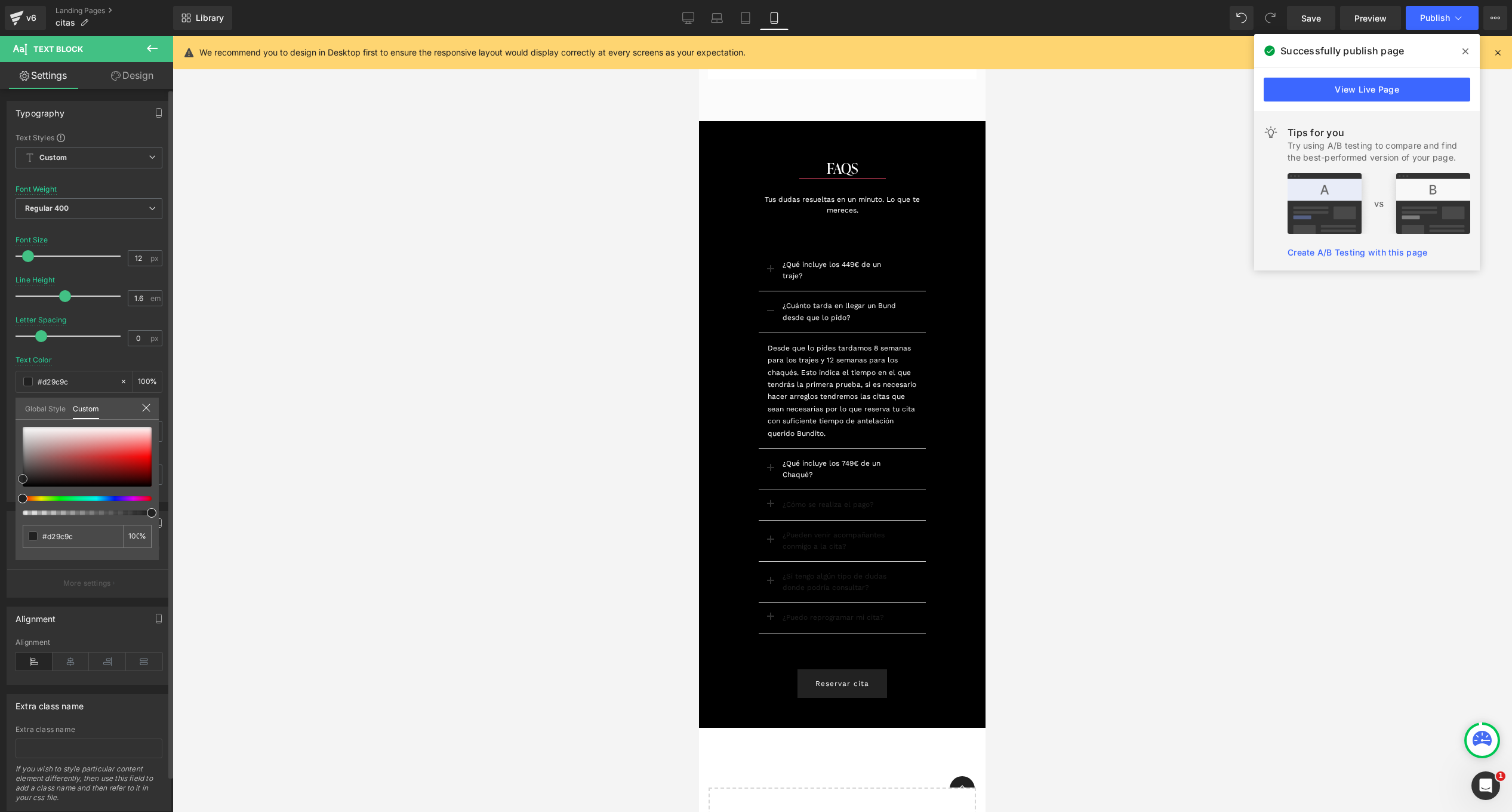
type input "#d5a4a4"
type input "#e9dcdc"
type input "#f8f6f6"
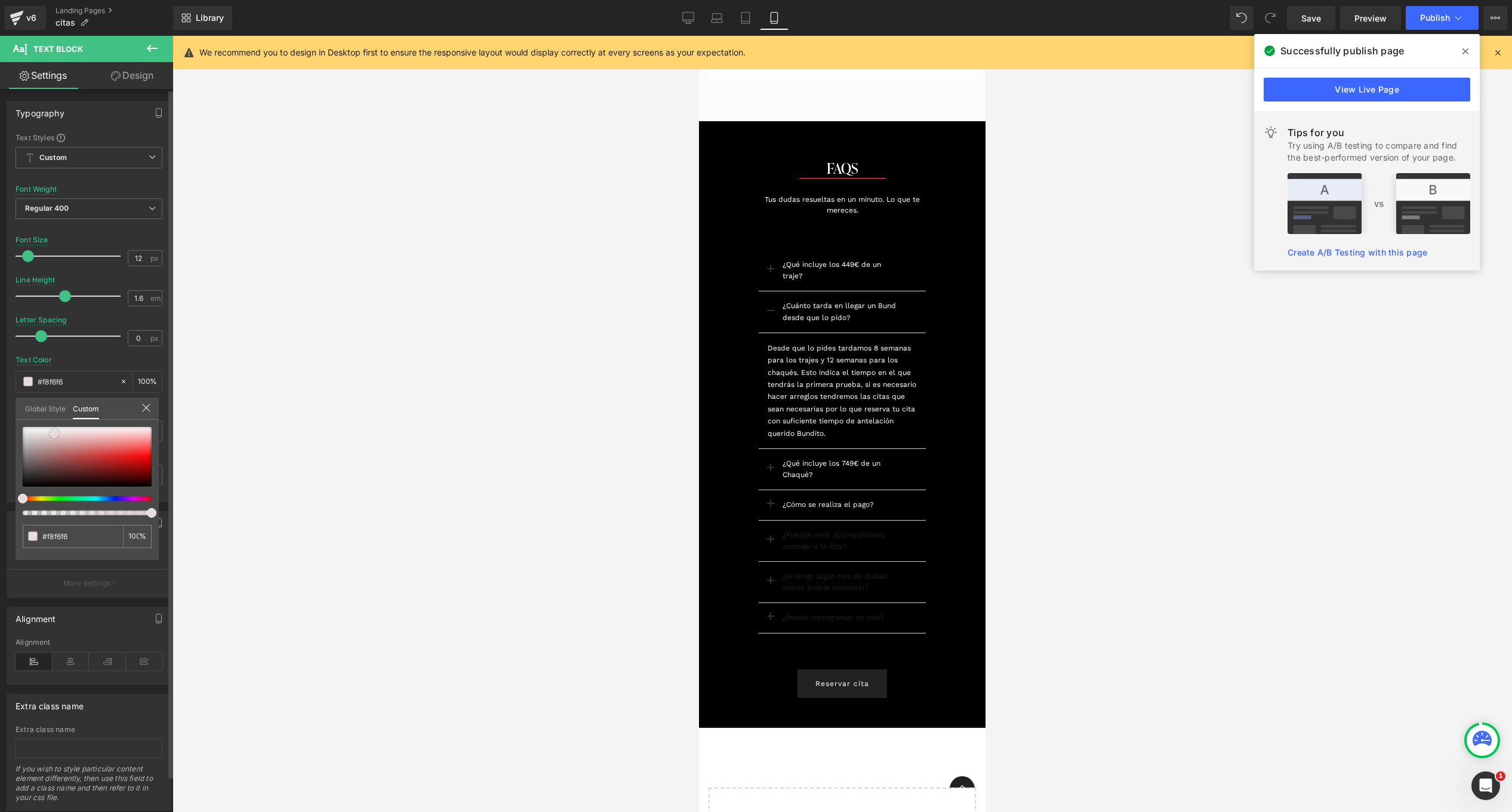
type input "#ffffff"
drag, startPoint x: 73, startPoint y: 444, endPoint x: 2, endPoint y: 415, distance: 76.7
click at [0, 414] on html "Text Block You are previewing how the will restyle your page. You can not edit …" at bounding box center [756, 406] width 1512 height 812
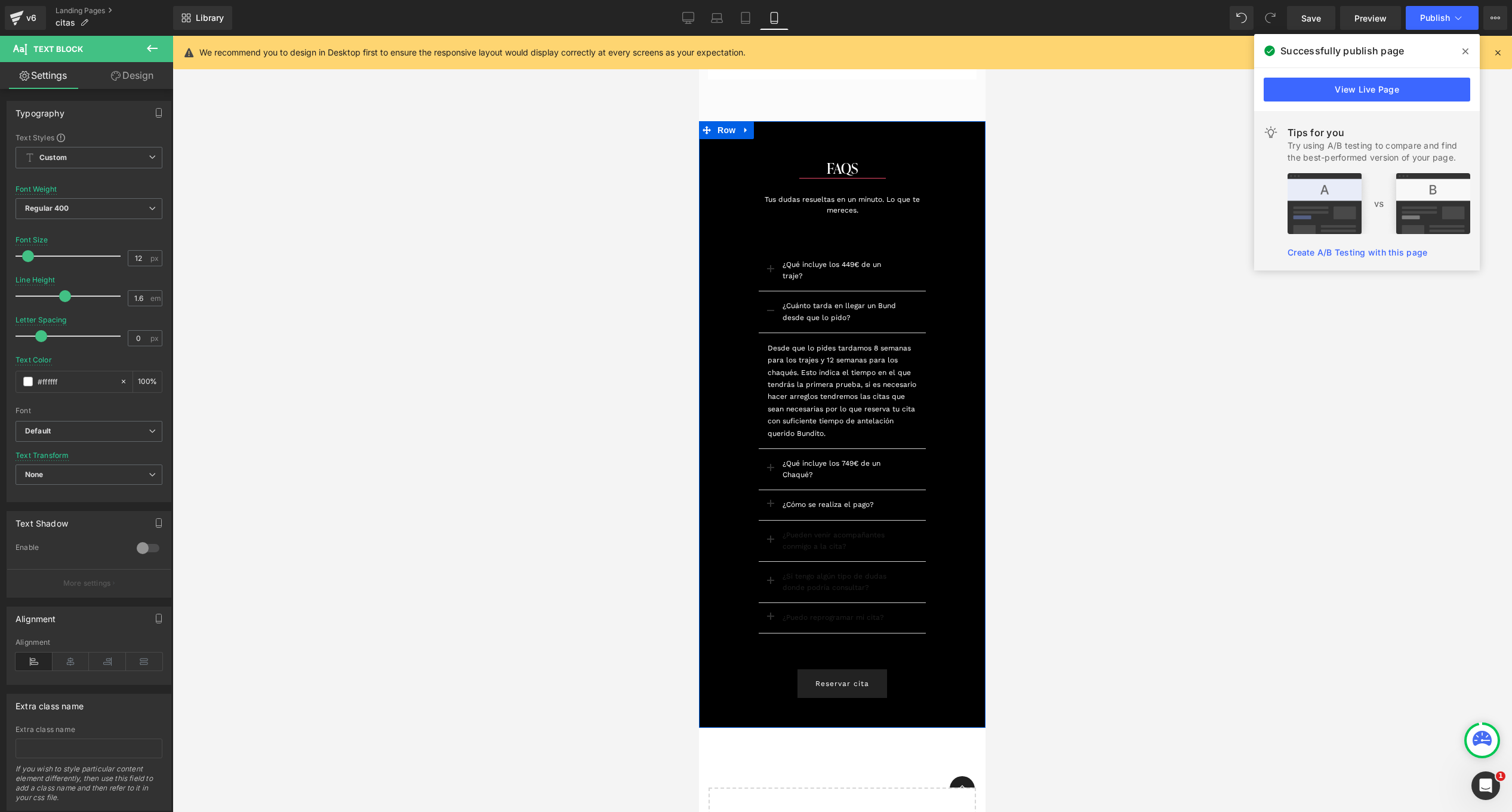
click at [853, 536] on div "¿Pueden venir acompañantes conmigo a la cita? Text Block" at bounding box center [842, 541] width 119 height 23
click at [31, 381] on span at bounding box center [28, 381] width 9 height 9
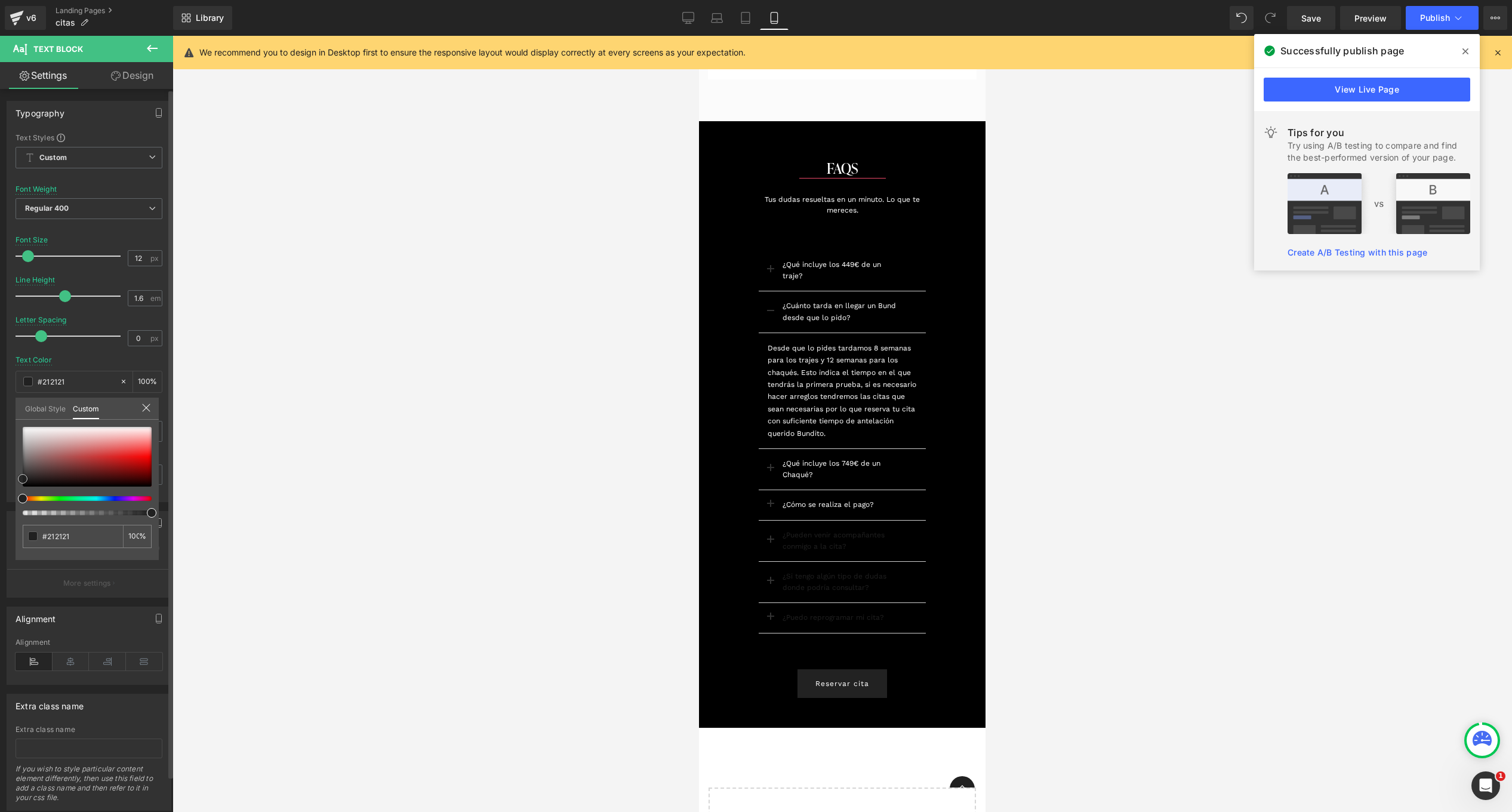
type input "#f0dada"
type input "#f2e2e2"
type input "#ffffff"
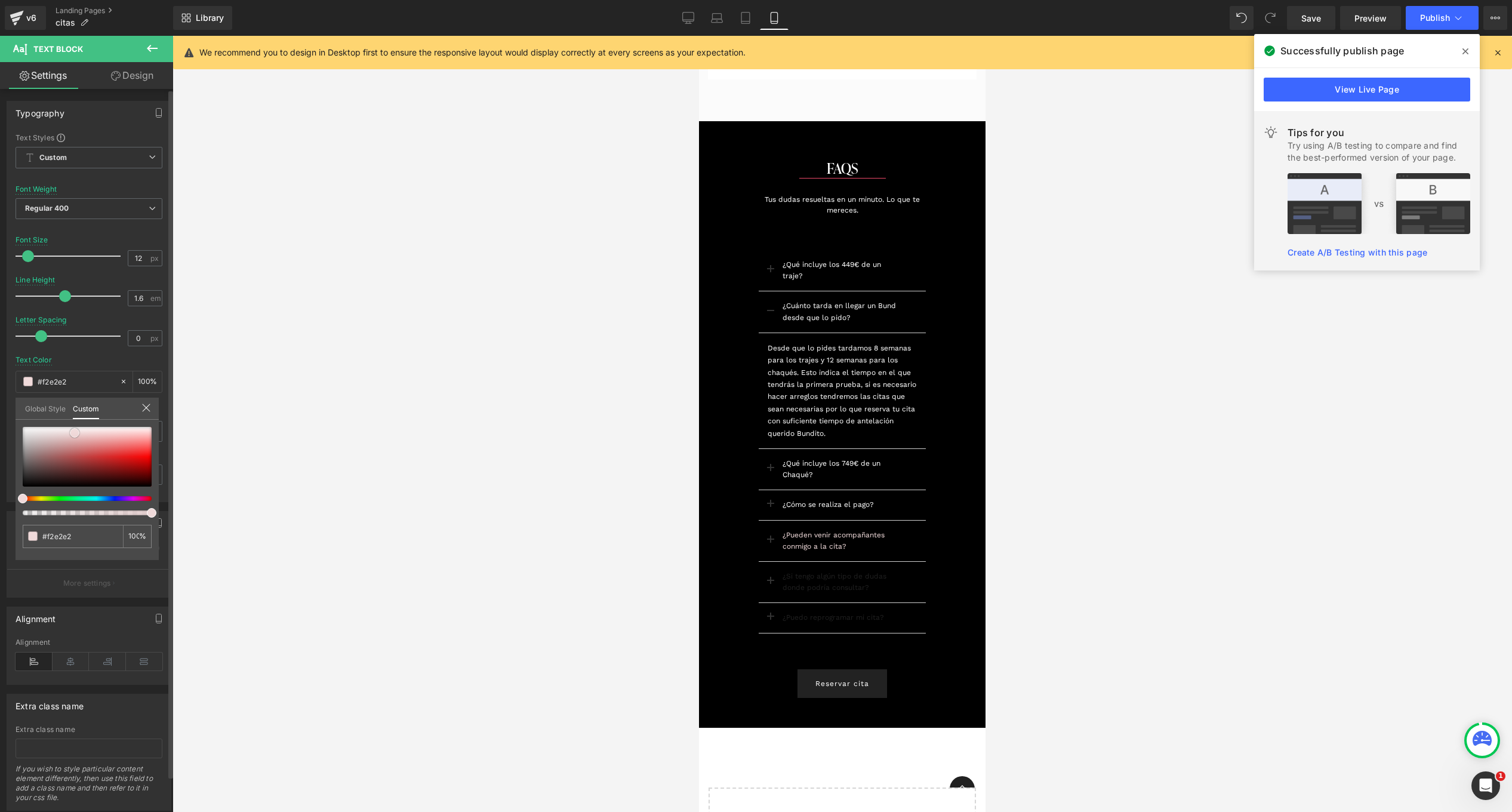
type input "#ffffff"
drag, startPoint x: 75, startPoint y: 433, endPoint x: 4, endPoint y: 416, distance: 73.0
click at [4, 416] on div "Typography Text Styles Custom Custom Setup Global Style Custom Setup Global Sty…" at bounding box center [89, 297] width 178 height 410
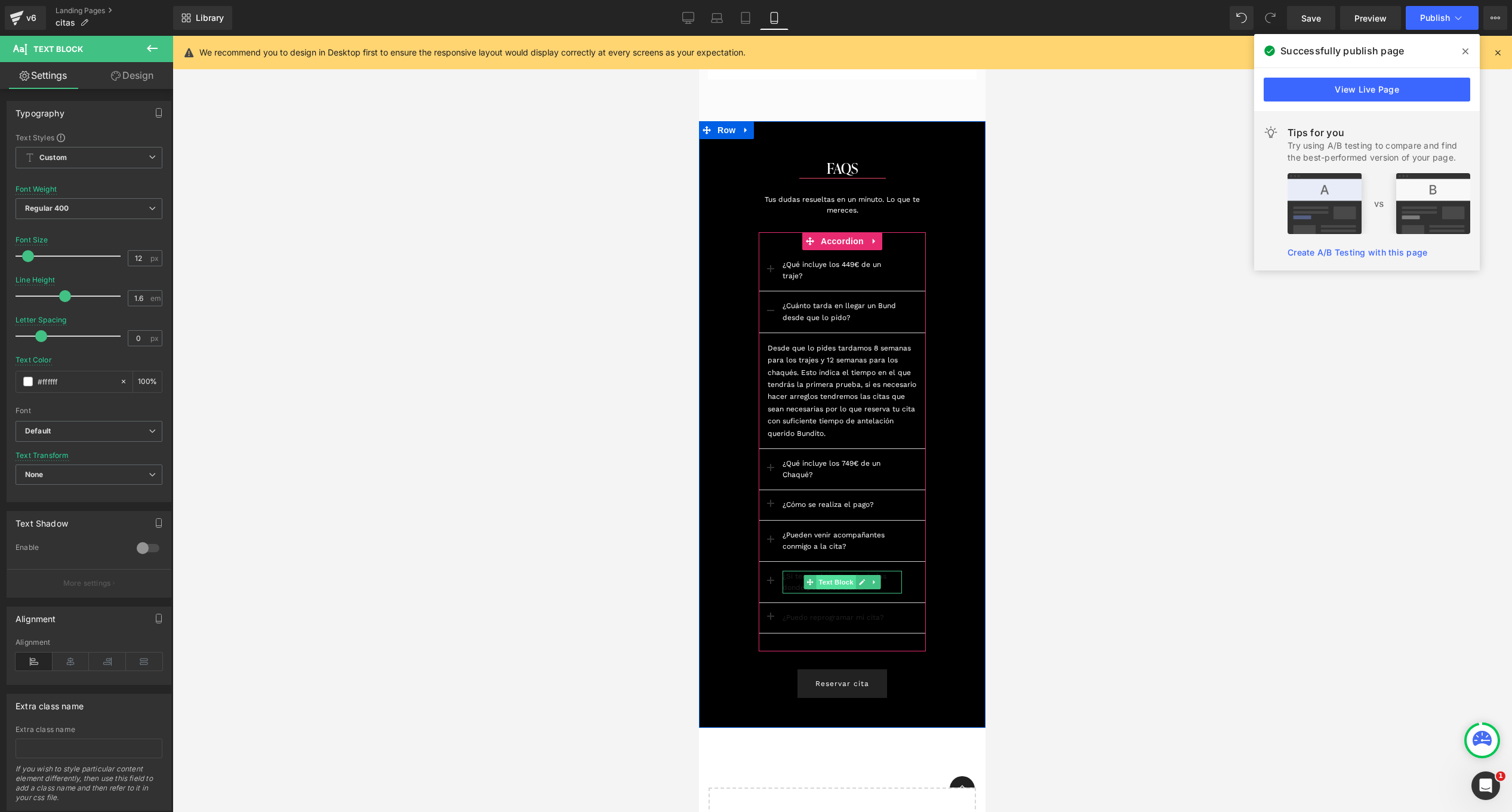
click at [816, 575] on span "Text Block" at bounding box center [835, 582] width 40 height 14
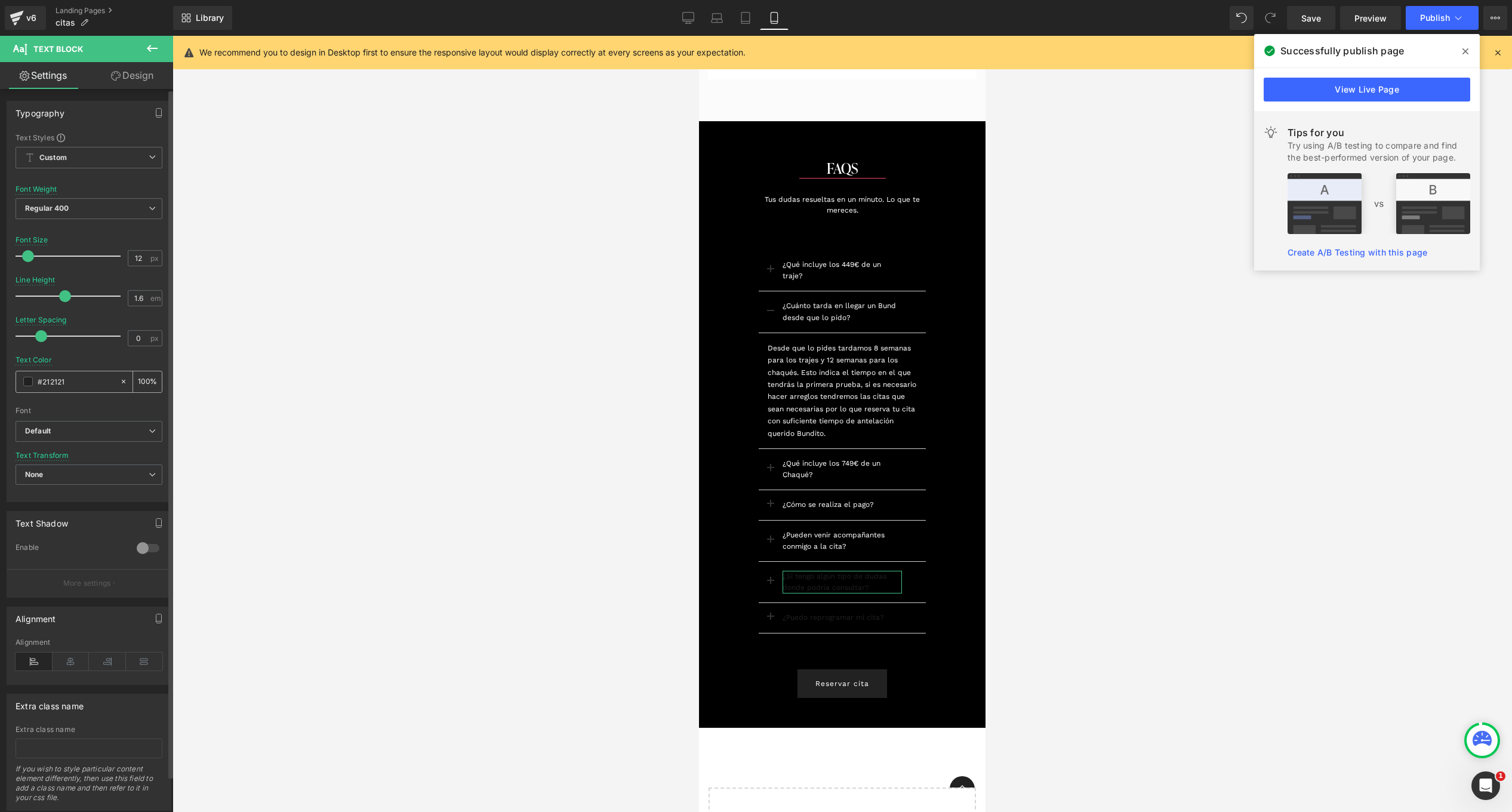
click at [18, 382] on div "#212121" at bounding box center [68, 382] width 104 height 21
click at [26, 383] on span at bounding box center [28, 381] width 9 height 9
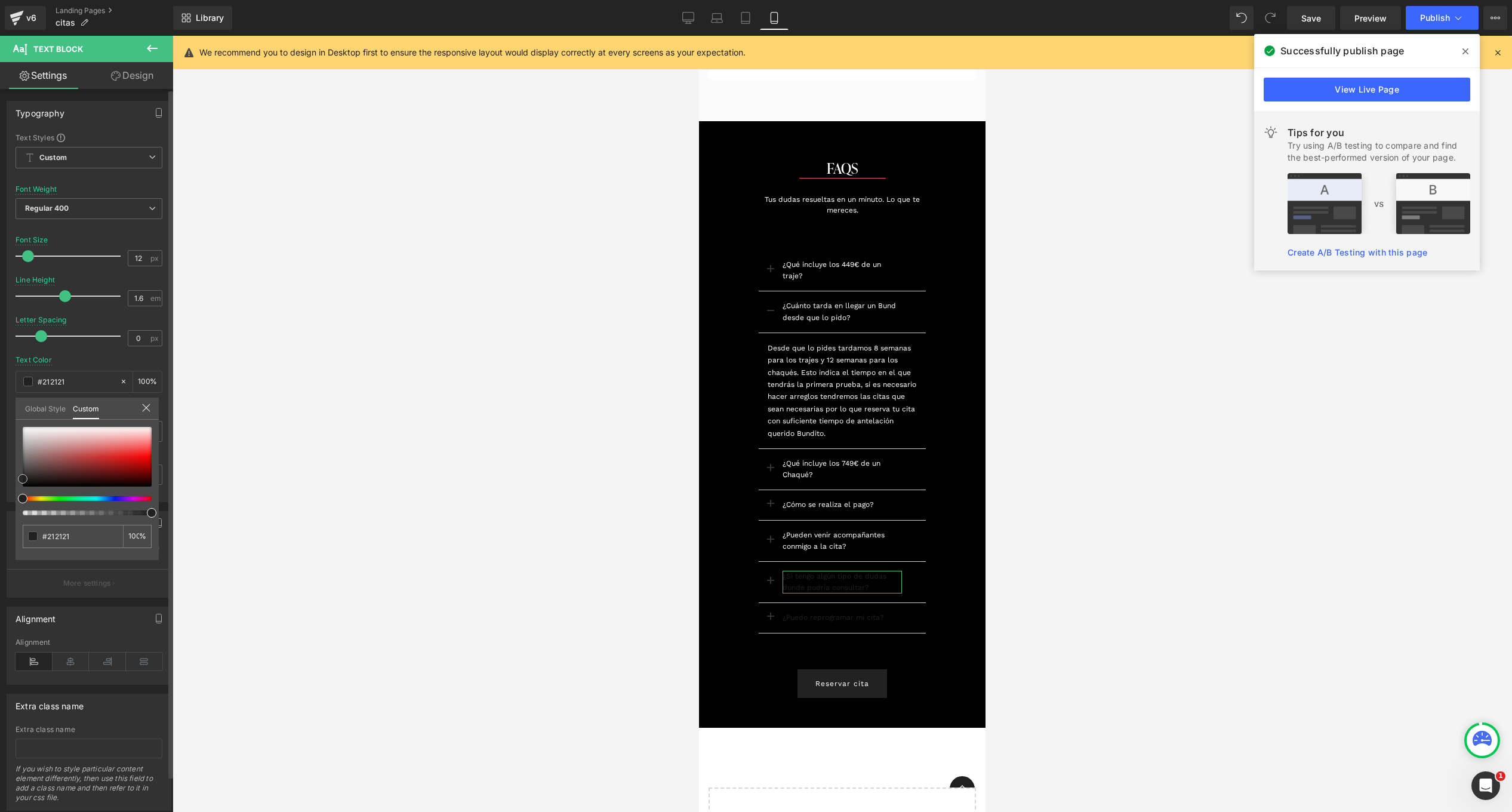
type input "#b42b2b"
type input "#c78e8e"
type input "#fcfcfc"
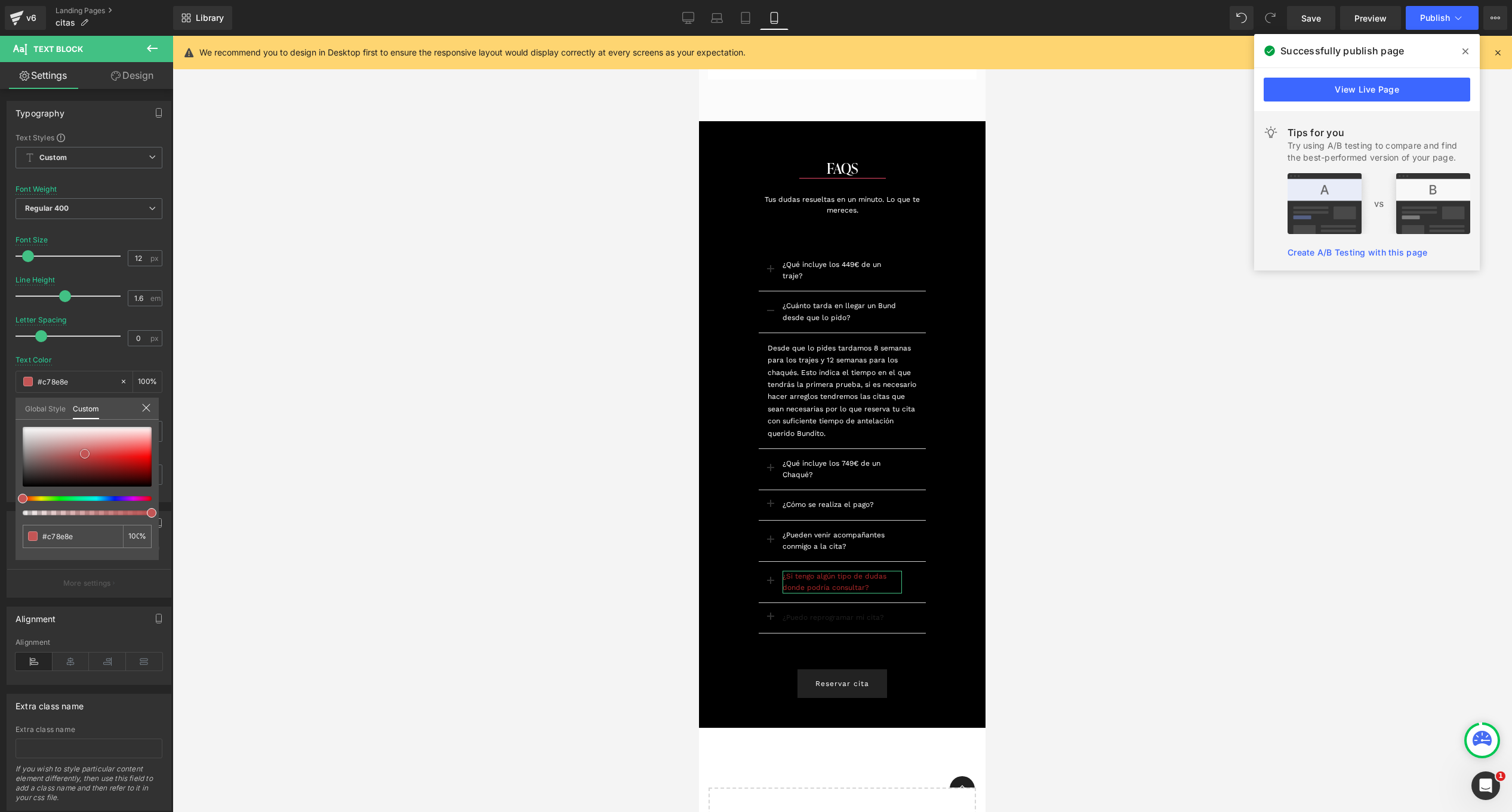
type input "#fcfcfc"
type input "#ffffff"
drag, startPoint x: 100, startPoint y: 460, endPoint x: -10, endPoint y: 417, distance: 118.1
click at [0, 417] on html "Text Block You are previewing how the will restyle your page. You can not edit …" at bounding box center [756, 406] width 1512 height 812
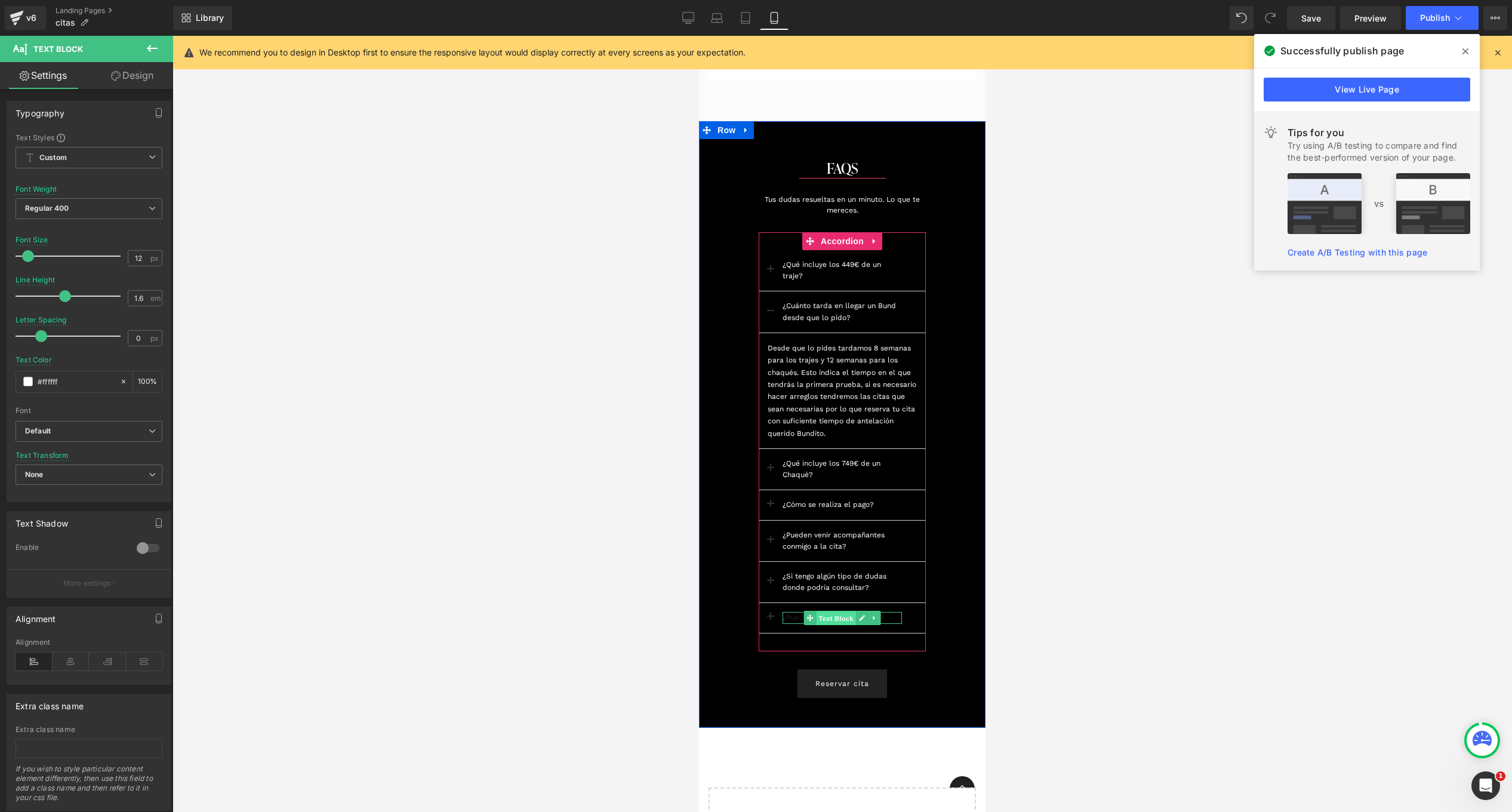
click at [836, 617] on span "Text Block" at bounding box center [835, 618] width 40 height 14
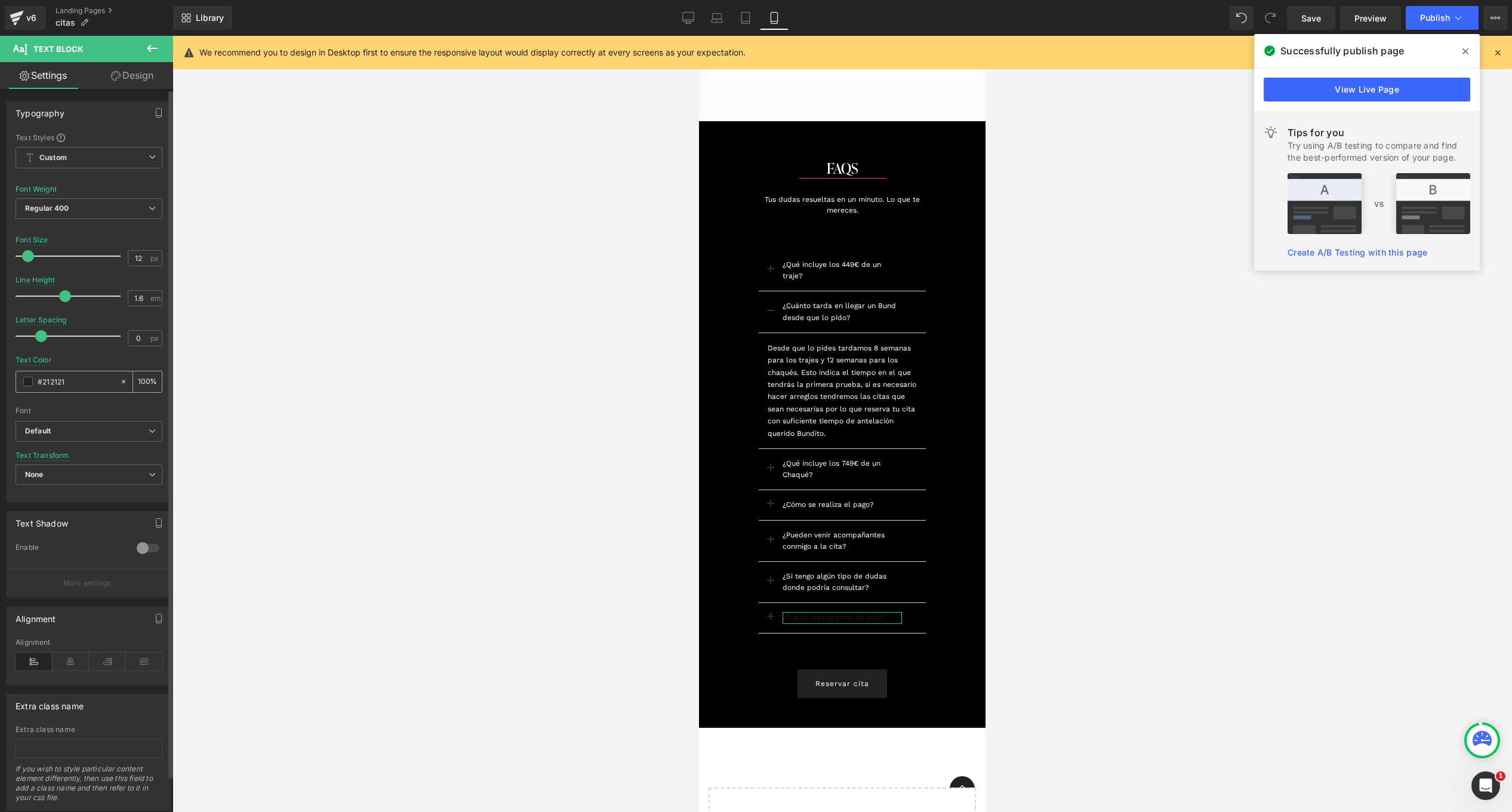
click at [25, 382] on span at bounding box center [28, 381] width 9 height 9
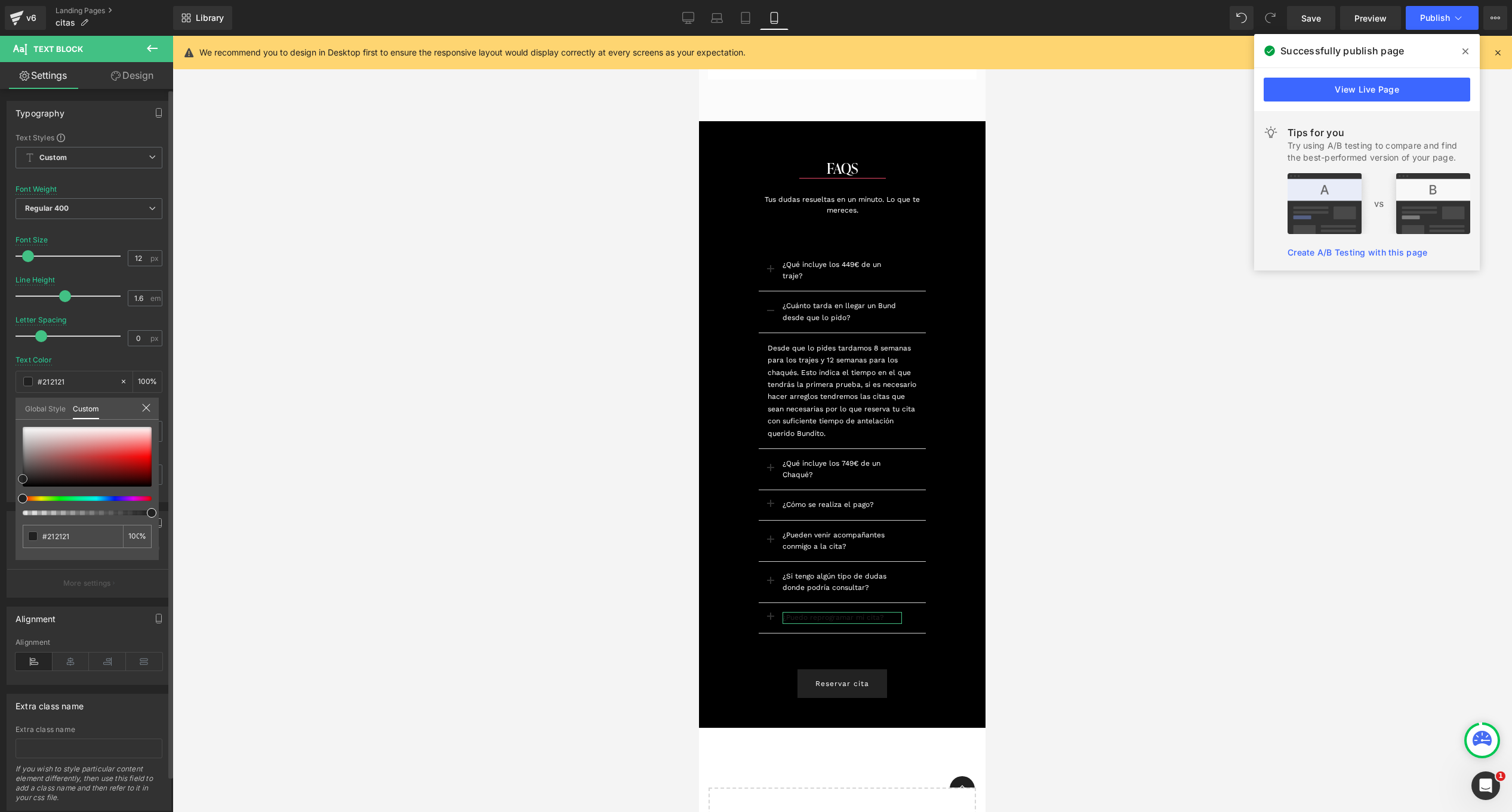
type input "#da8f8f"
type input "#da9494"
type input "#deaaaa"
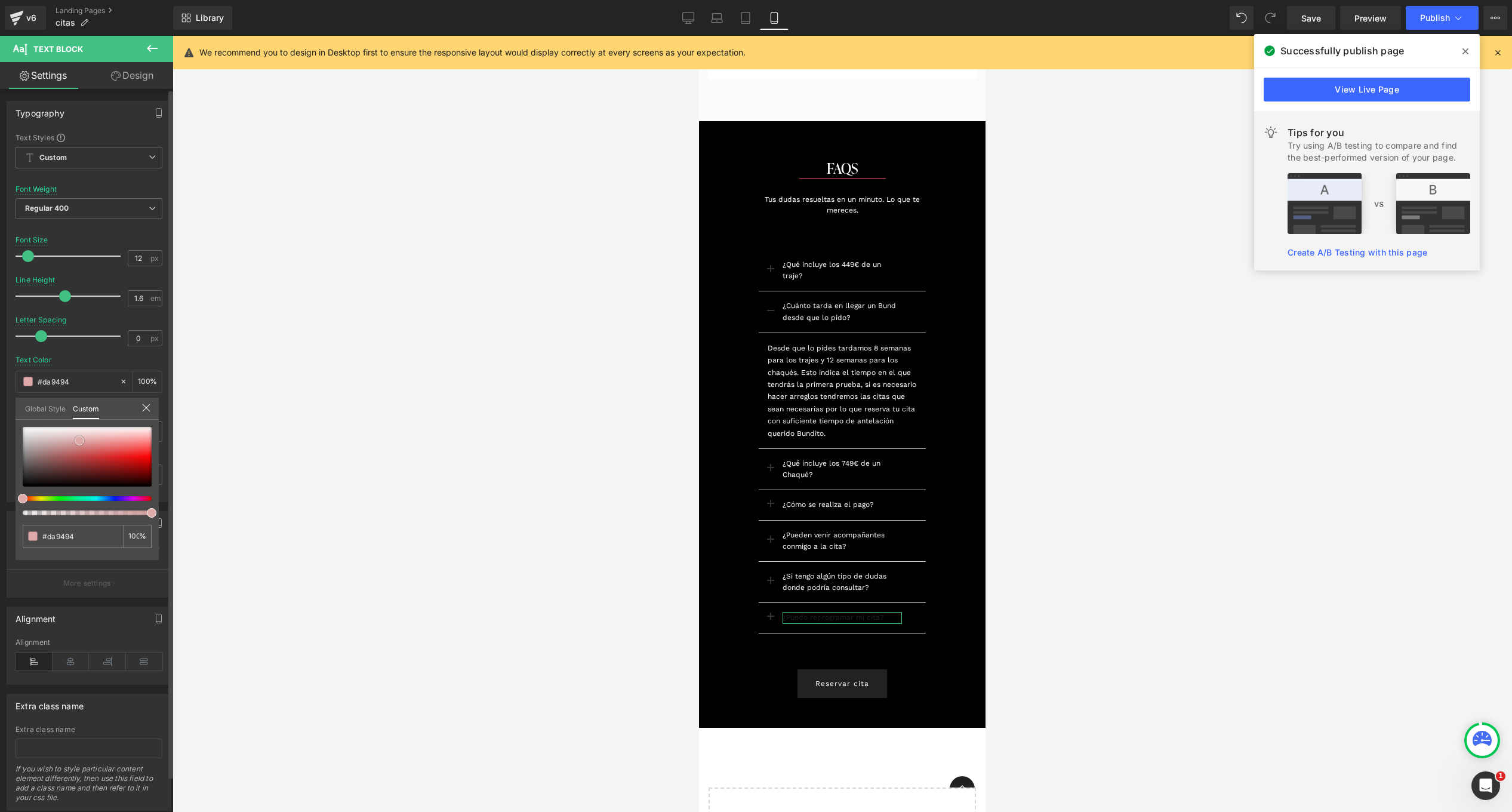
type input "#deaaaa"
type input "#ebdada"
type input "#faf8f8"
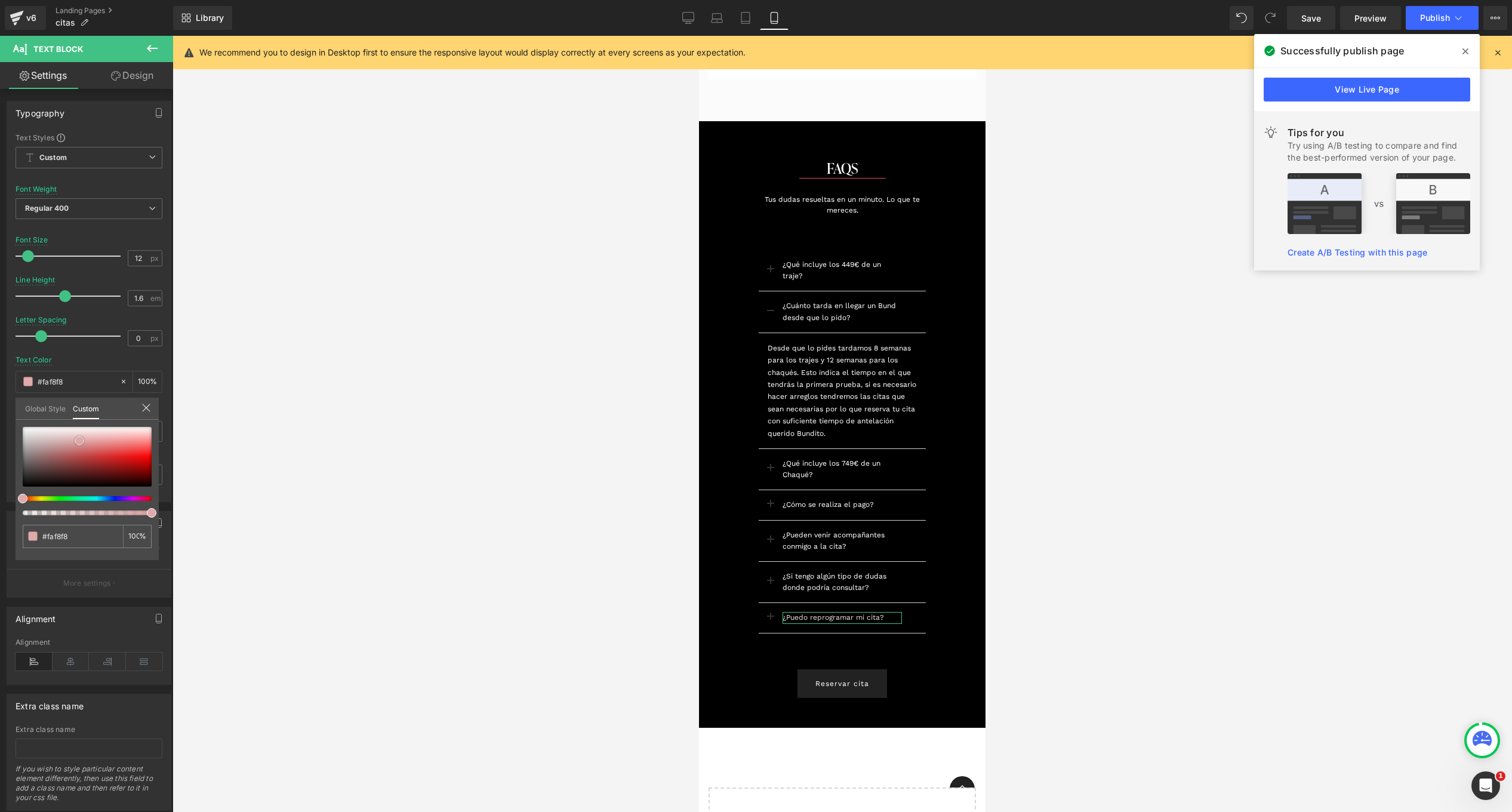
type input "#ffffff"
drag, startPoint x: 80, startPoint y: 441, endPoint x: -10, endPoint y: 405, distance: 96.9
click at [0, 405] on html "Text Block You are previewing how the will restyle your page. You can not edit …" at bounding box center [756, 406] width 1512 height 812
click at [670, 500] on div at bounding box center [842, 424] width 1339 height 776
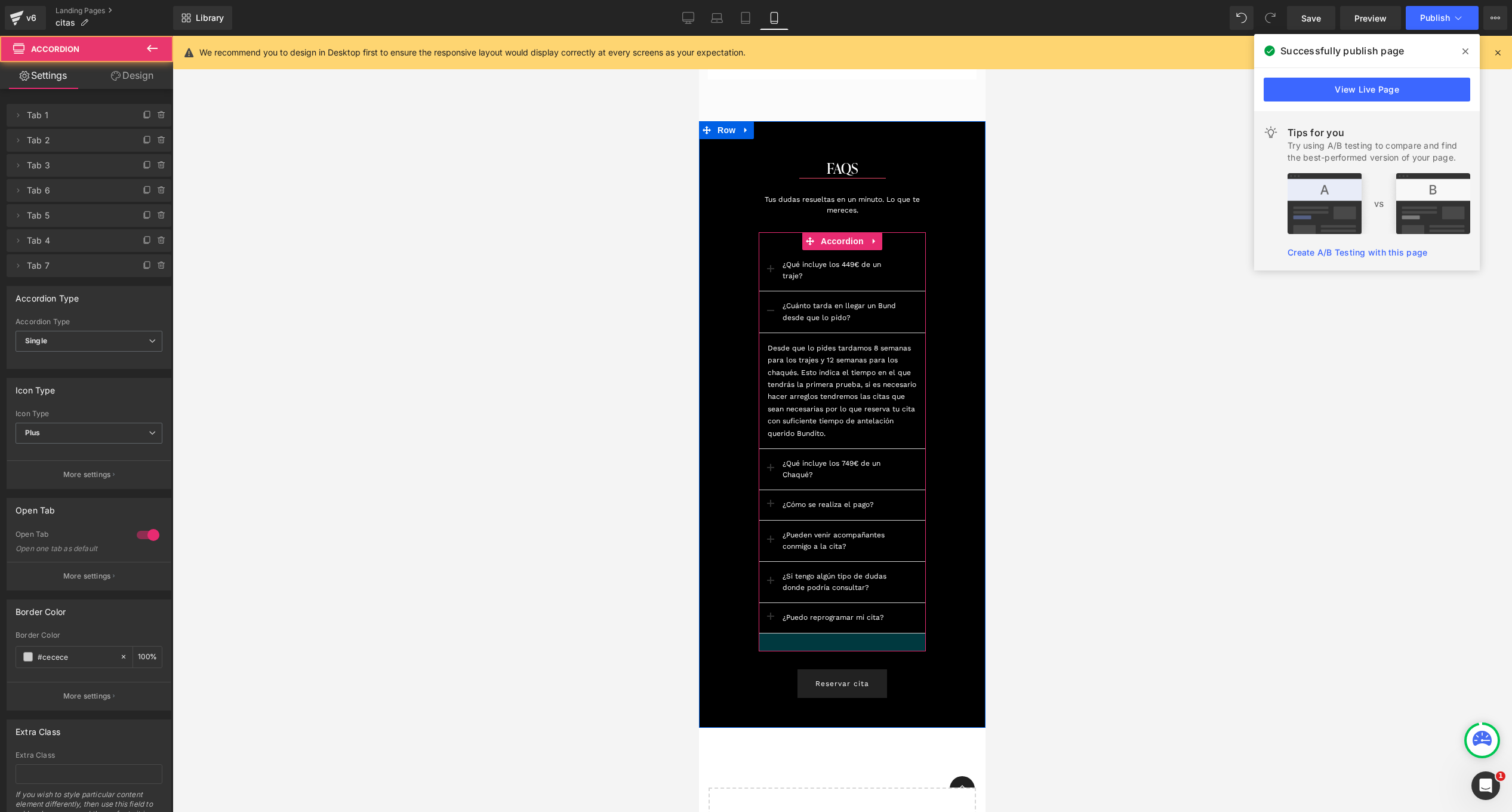
click at [794, 647] on div at bounding box center [842, 642] width 167 height 18
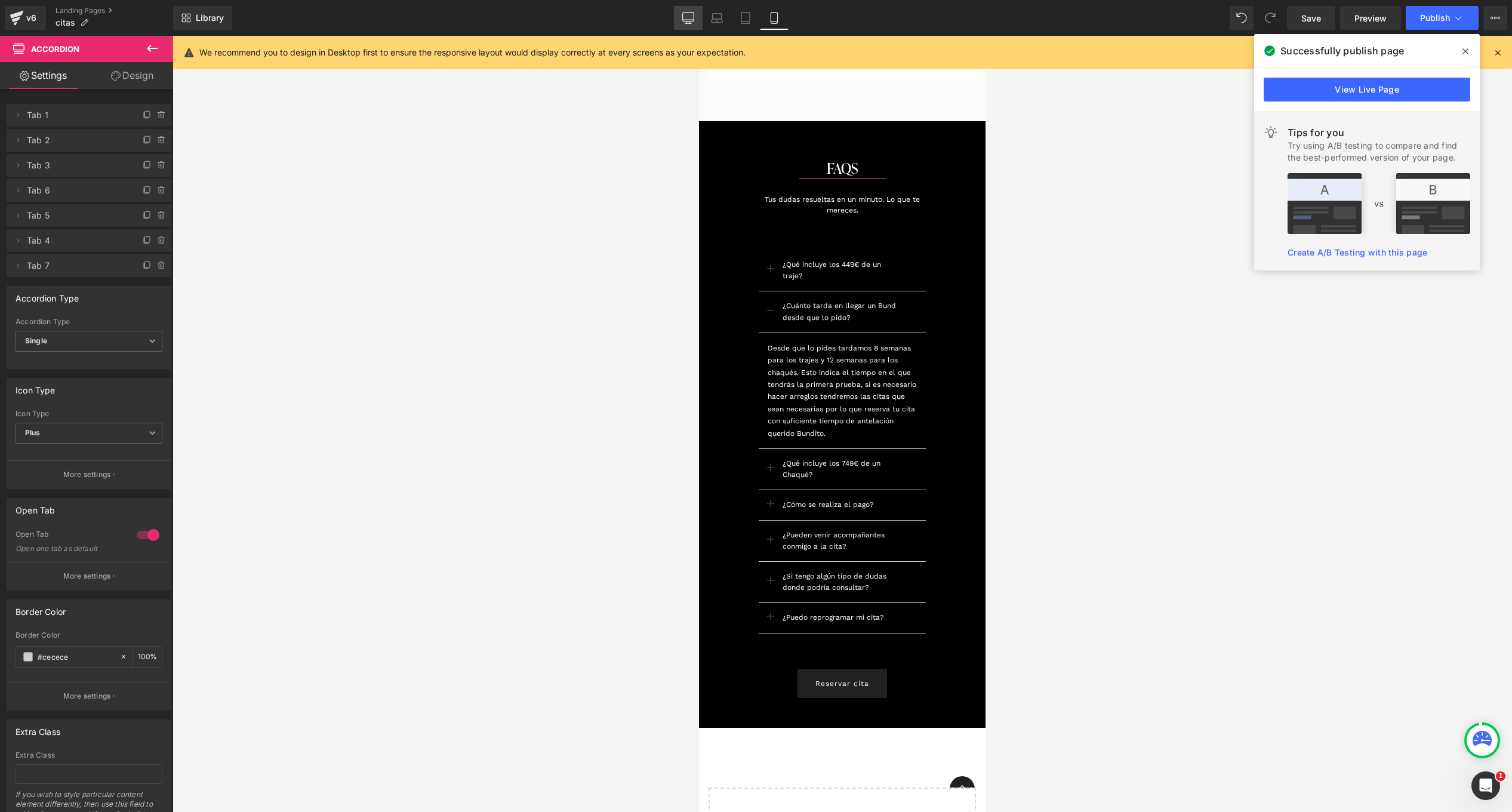
click at [689, 14] on icon at bounding box center [688, 18] width 12 height 12
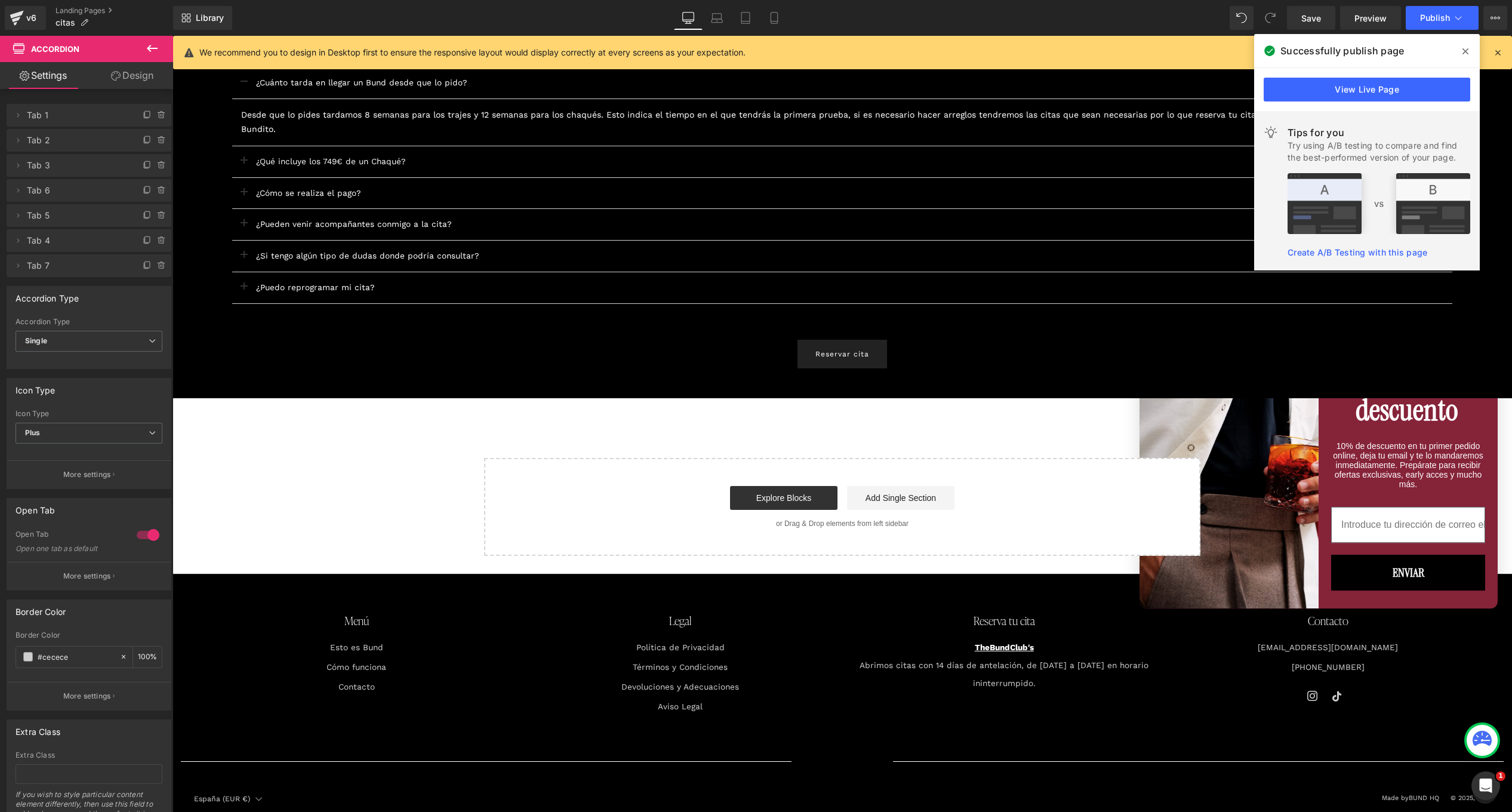
scroll to position [1293, 0]
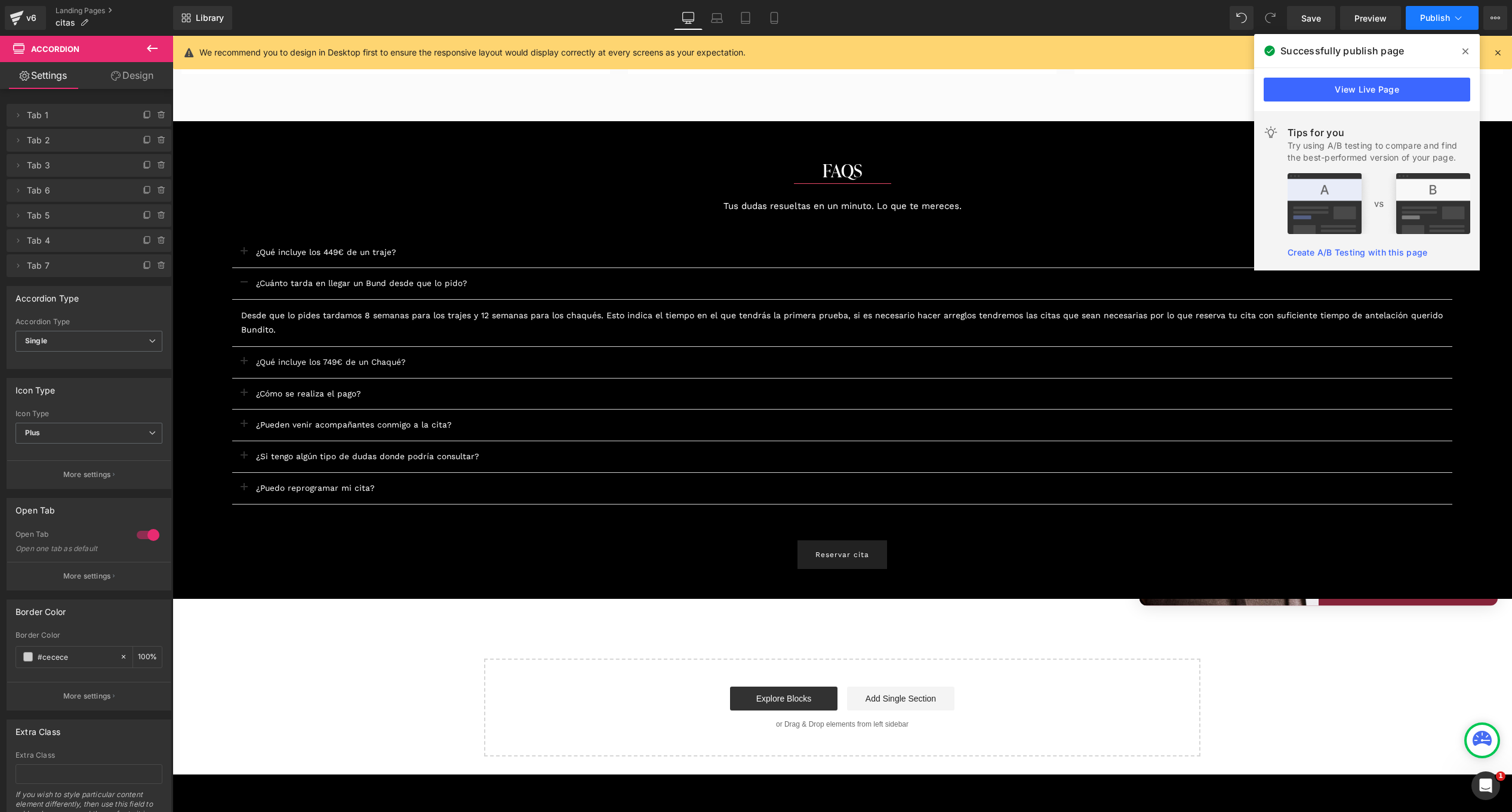
click at [1455, 11] on button "Publish" at bounding box center [1442, 18] width 73 height 24
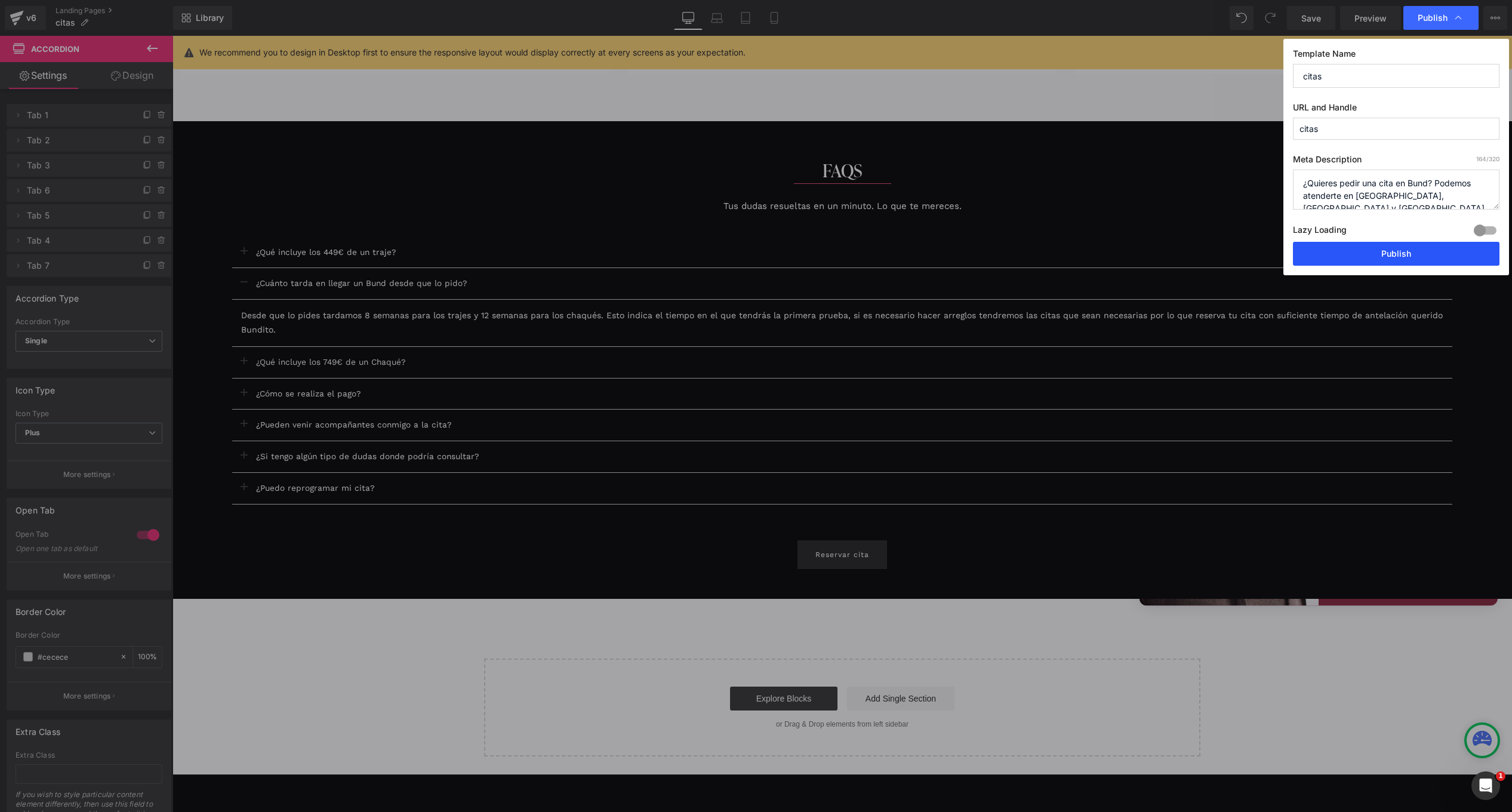
click at [1387, 262] on button "Publish" at bounding box center [1396, 254] width 206 height 24
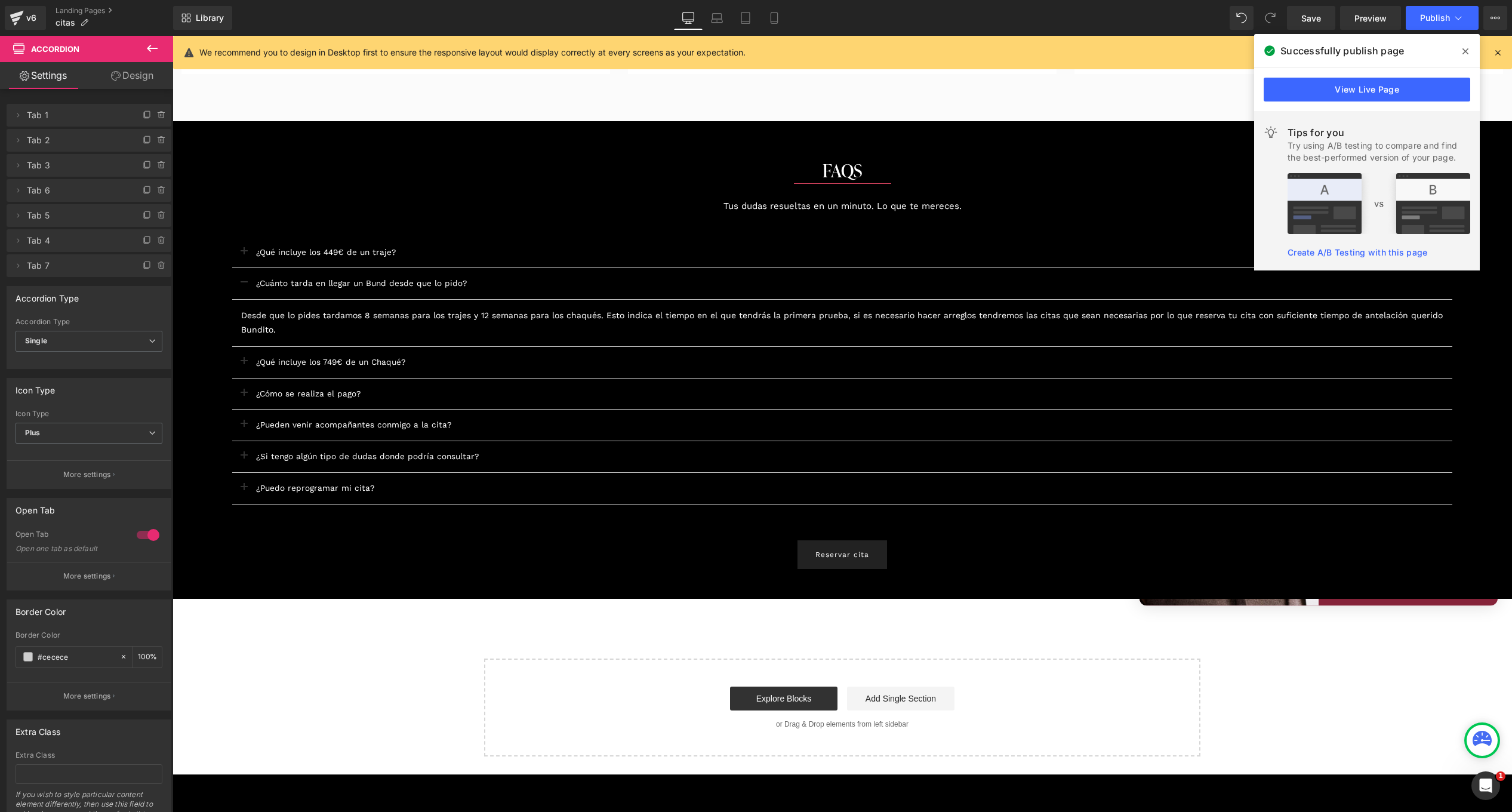
click at [1461, 53] on span at bounding box center [1465, 51] width 19 height 19
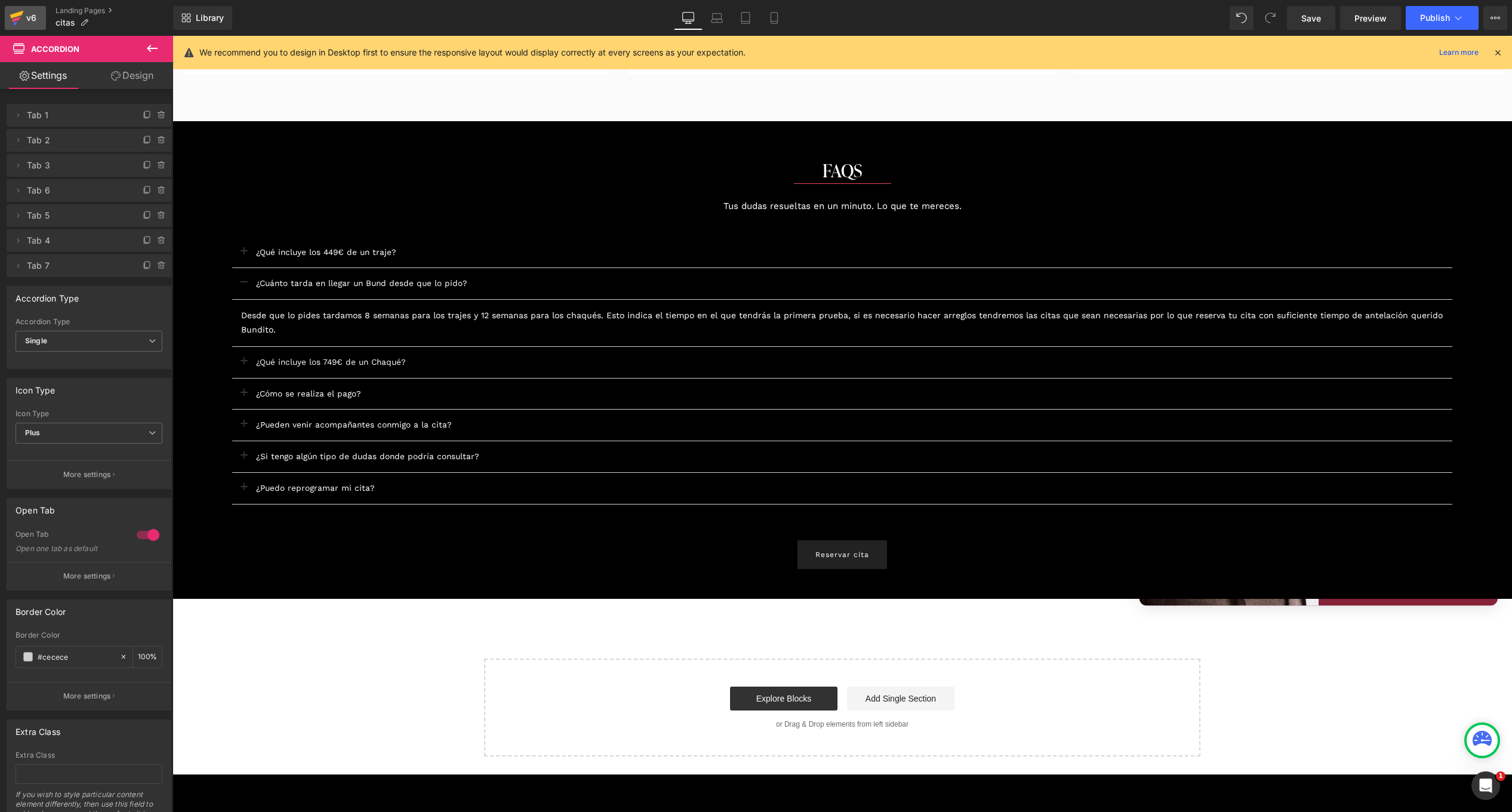
click at [31, 21] on div "v6" at bounding box center [31, 18] width 15 height 16
